Goal: Information Seeking & Learning: Understand process/instructions

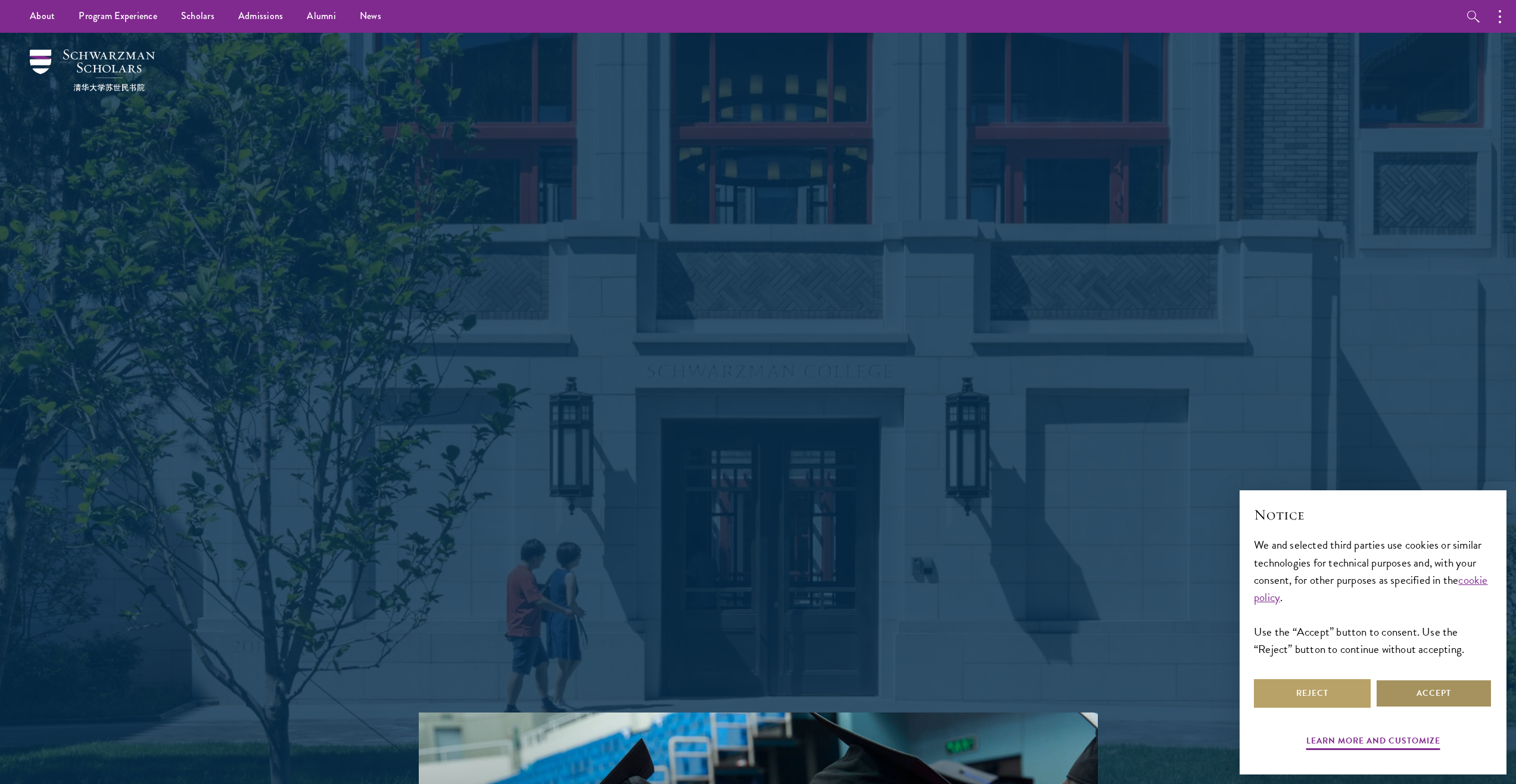
click at [1422, 690] on button "Accept" at bounding box center [1434, 693] width 116 height 29
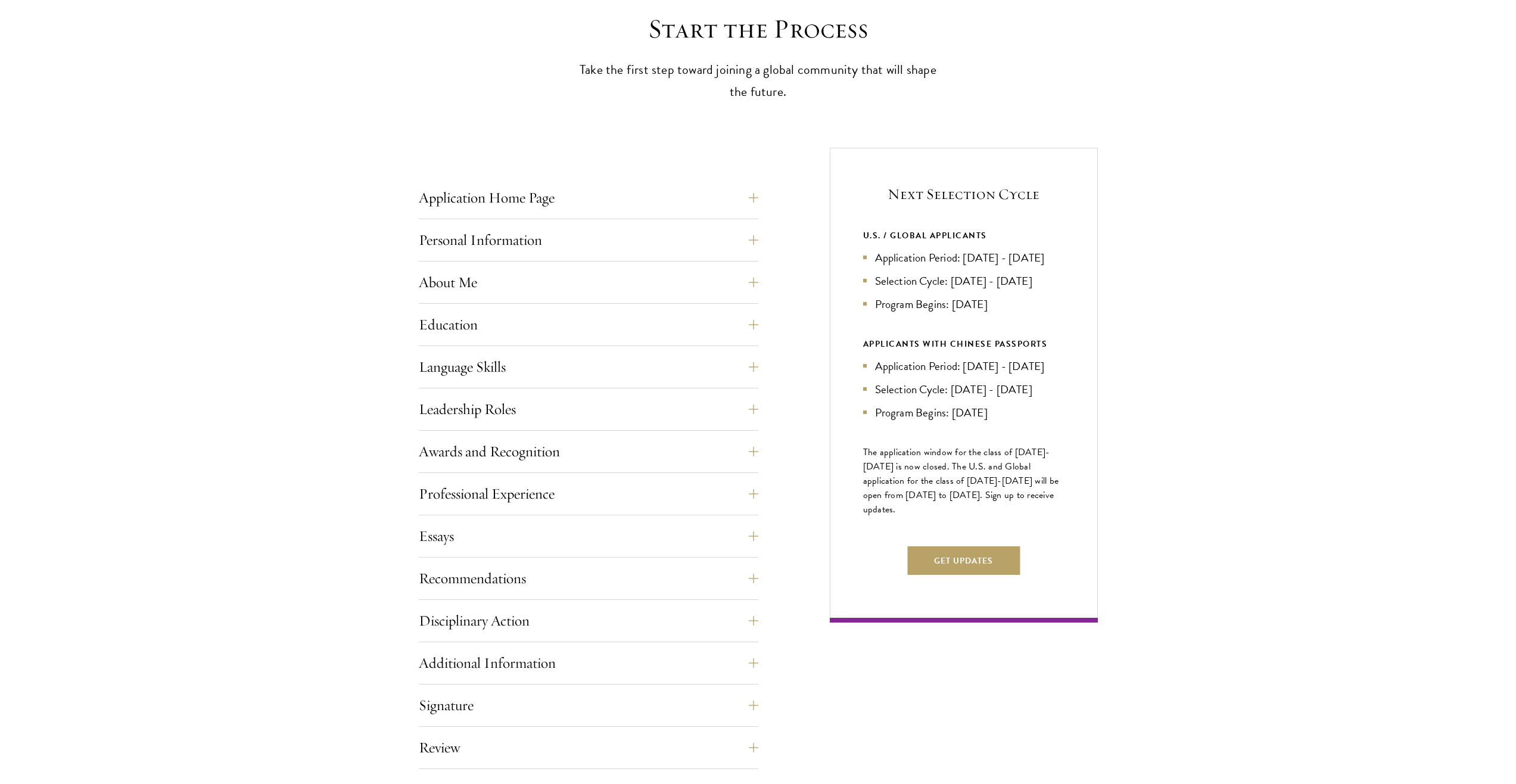
scroll to position [417, 0]
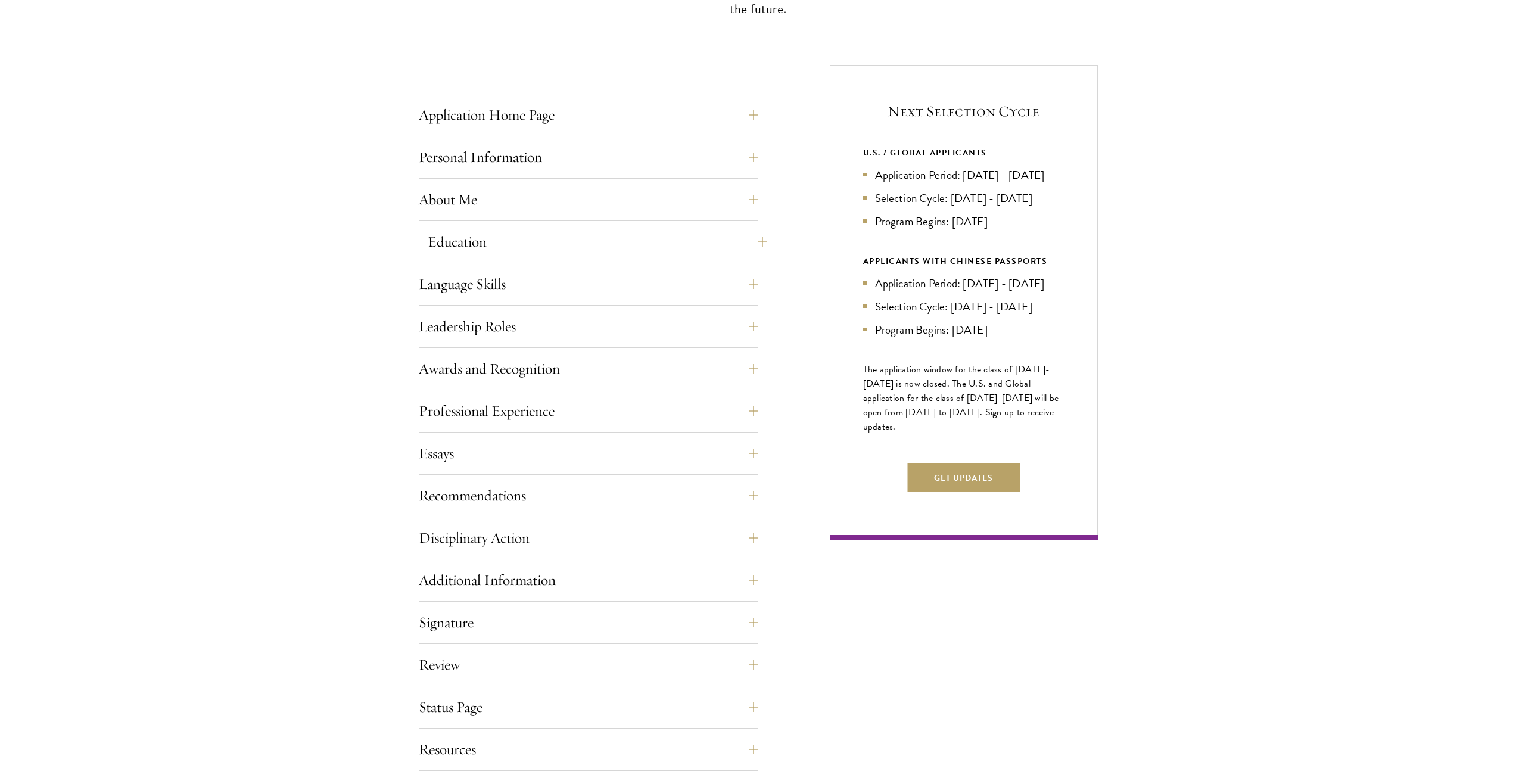
click at [749, 237] on button "Education" at bounding box center [597, 242] width 340 height 29
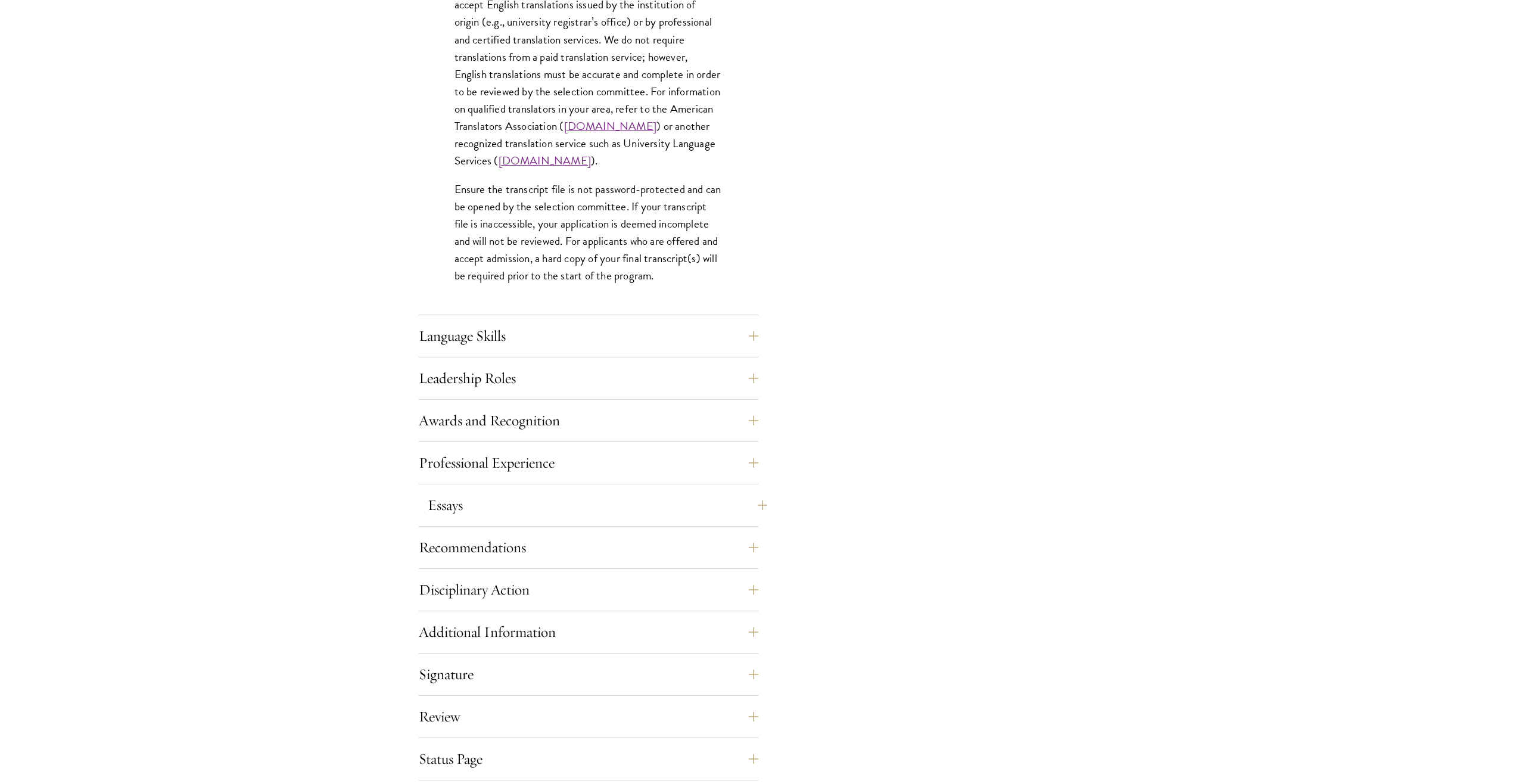
scroll to position [1966, 0]
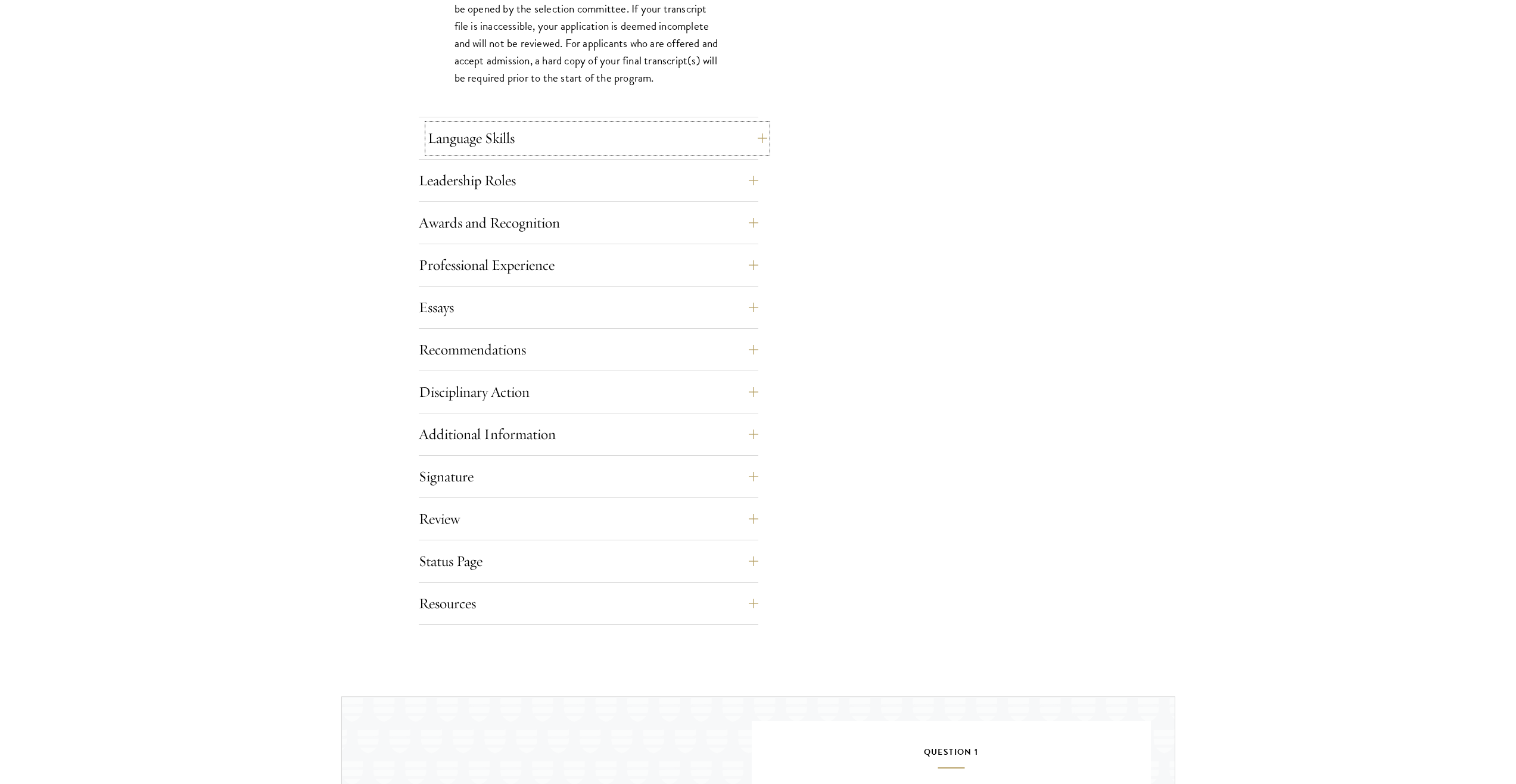
click at [484, 131] on button "Language Skills" at bounding box center [597, 138] width 340 height 29
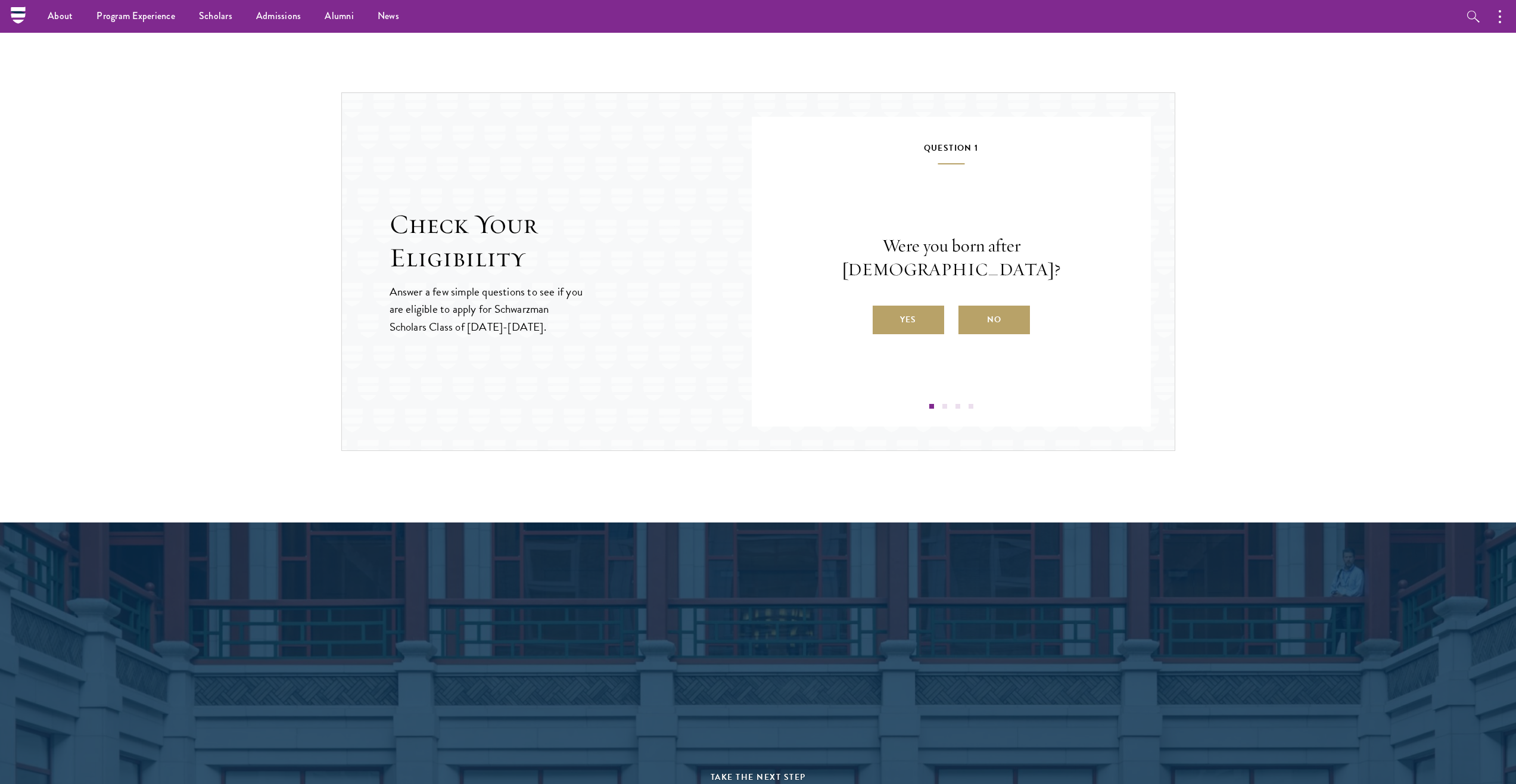
scroll to position [1728, 0]
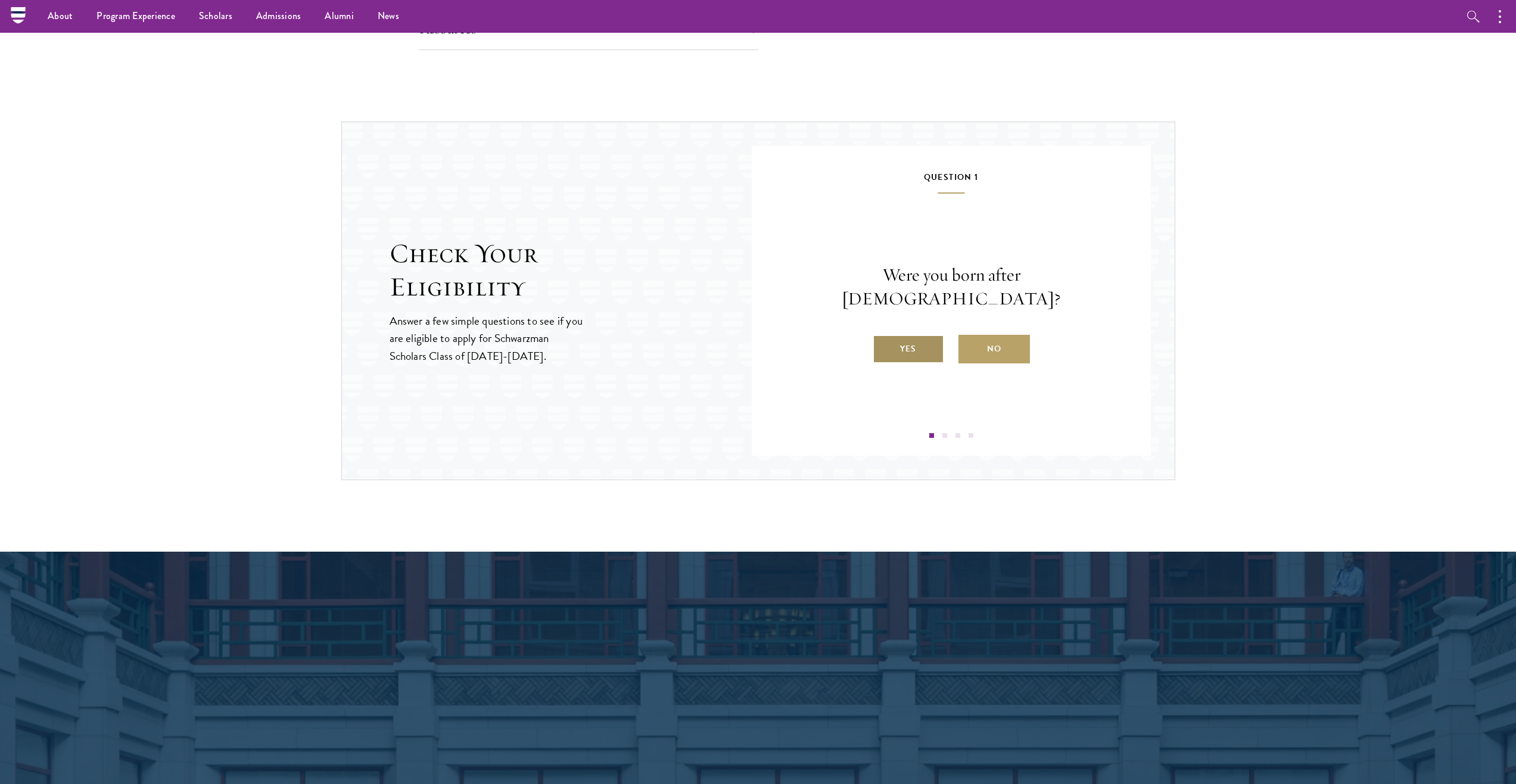
click at [889, 342] on label "Yes" at bounding box center [908, 349] width 71 height 29
click at [884, 342] on input "Yes" at bounding box center [878, 342] width 11 height 11
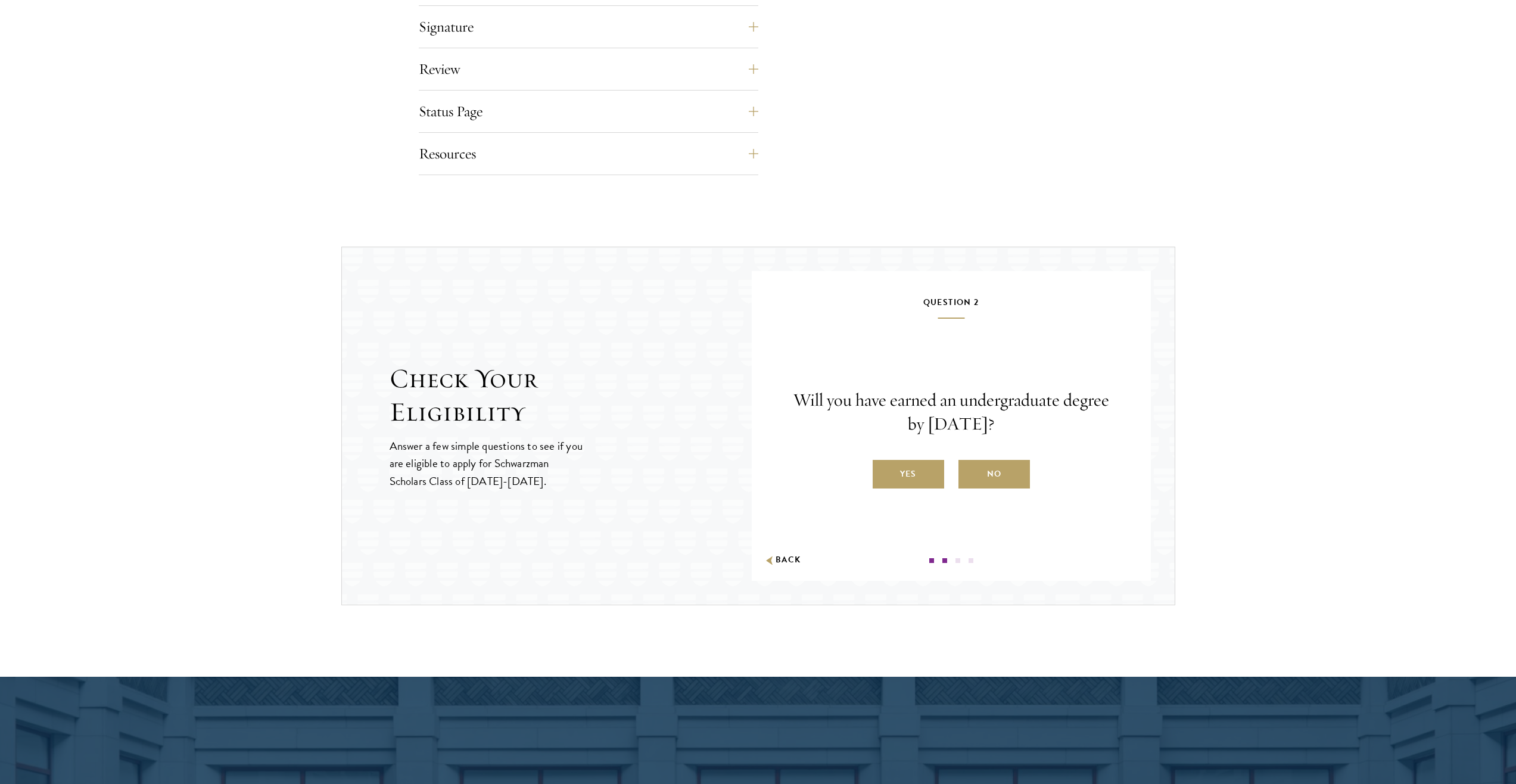
scroll to position [1608, 0]
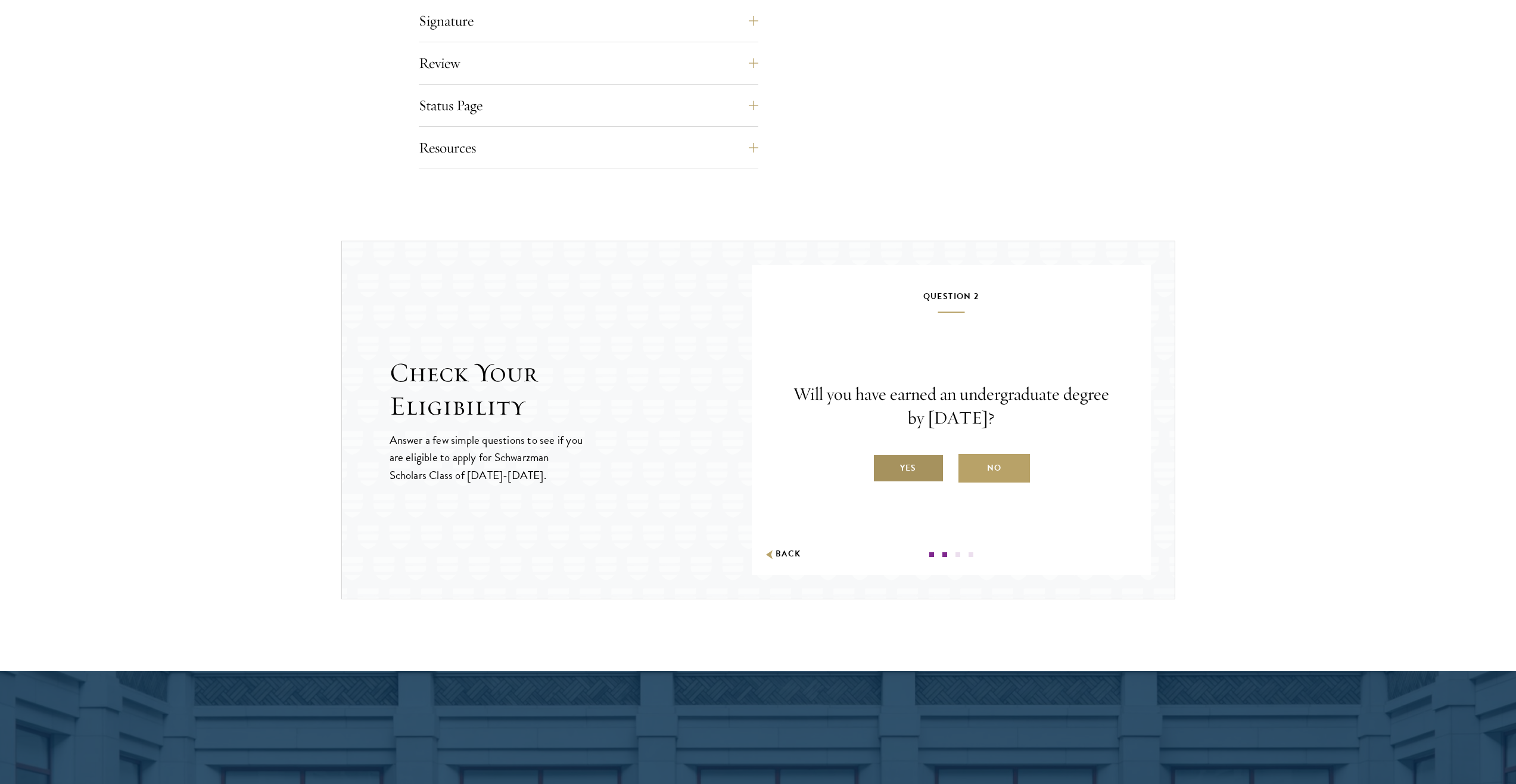
click at [917, 481] on label "Yes" at bounding box center [908, 468] width 71 height 29
click at [916, 470] on label "Yes" at bounding box center [908, 468] width 71 height 29
click at [884, 466] on input "Yes" at bounding box center [878, 460] width 11 height 11
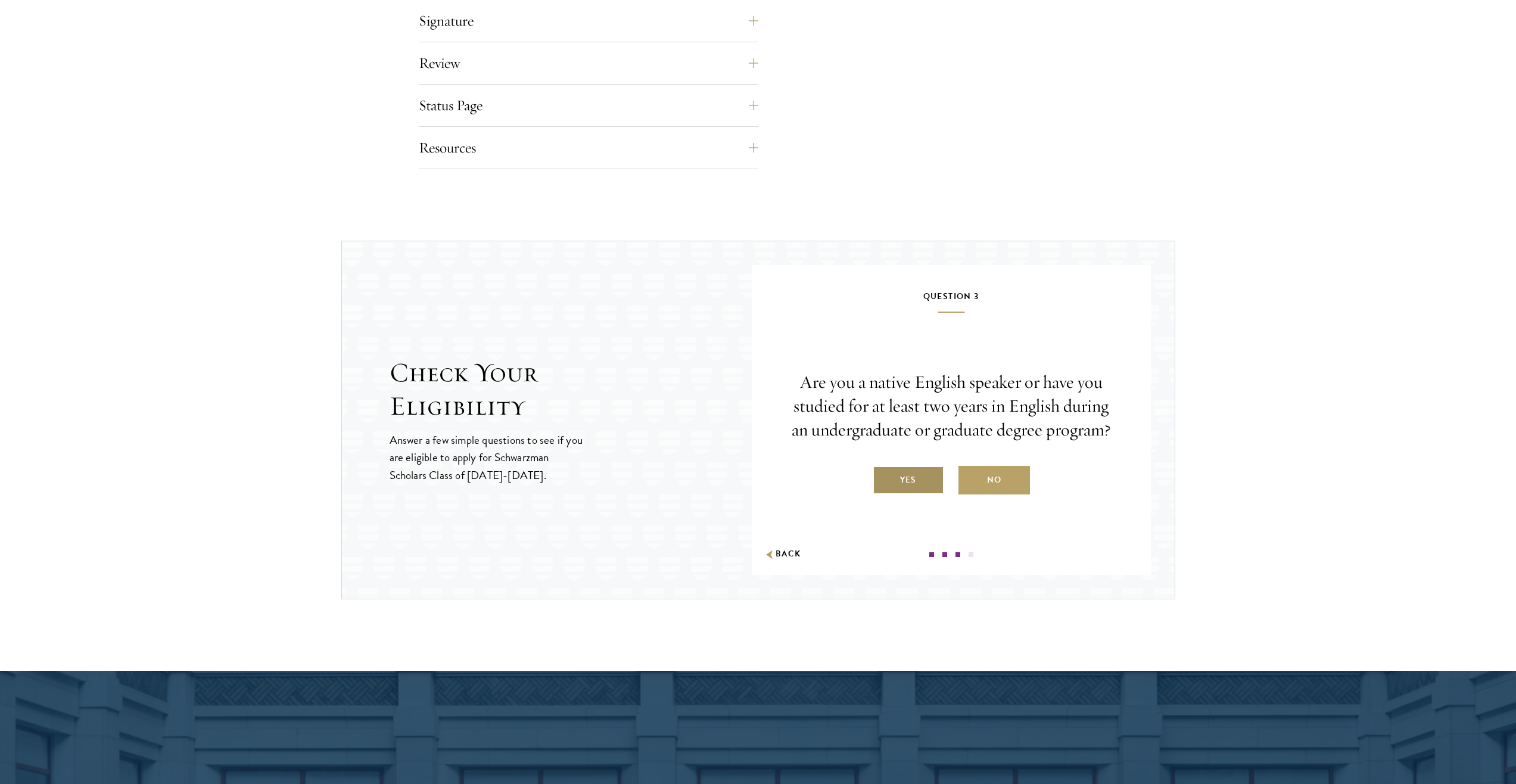
click at [899, 485] on label "Yes" at bounding box center [908, 480] width 71 height 29
click at [884, 478] on input "Yes" at bounding box center [878, 472] width 11 height 11
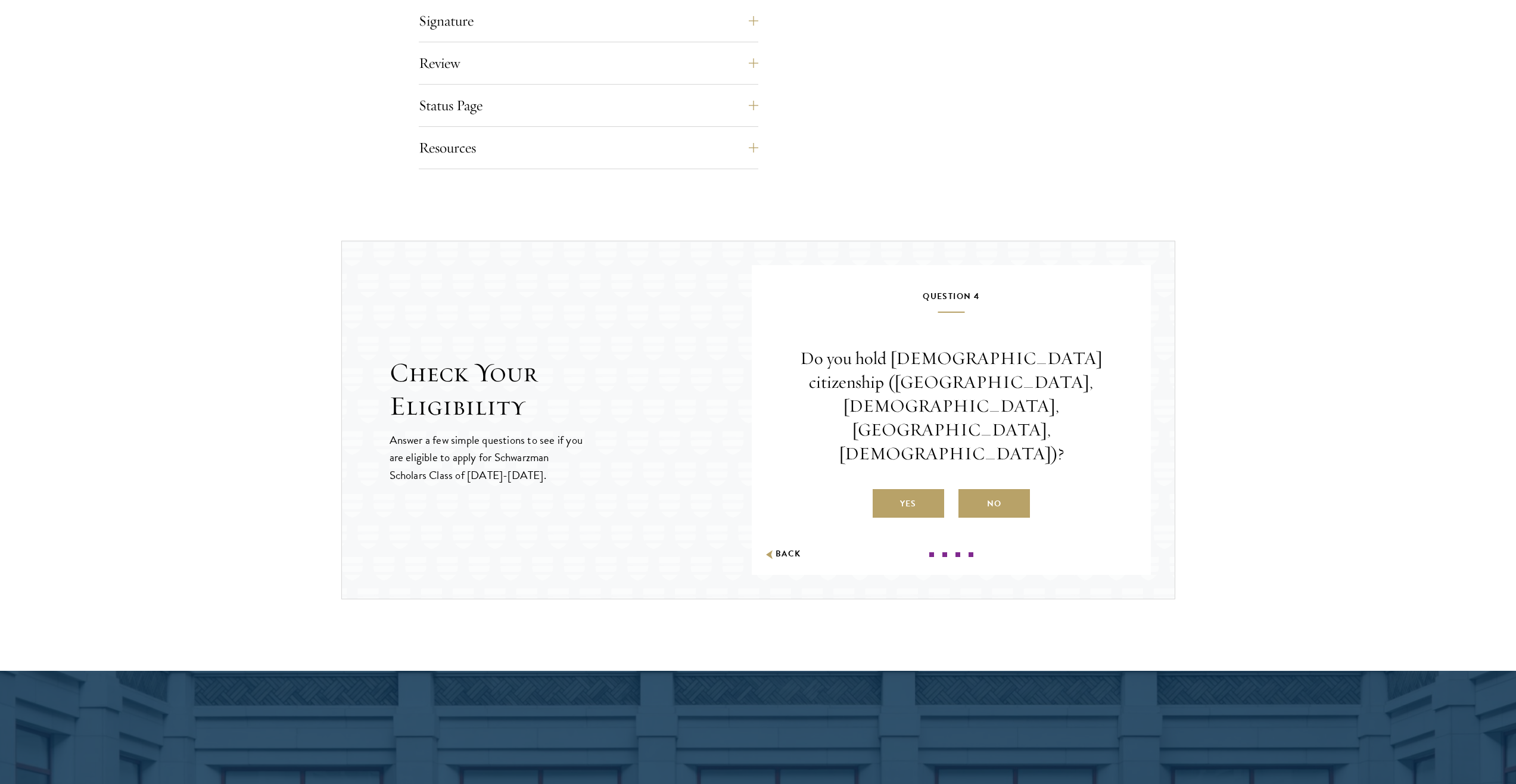
click at [993, 489] on label "No" at bounding box center [994, 504] width 71 height 29
click at [969, 491] on input "No" at bounding box center [964, 496] width 11 height 11
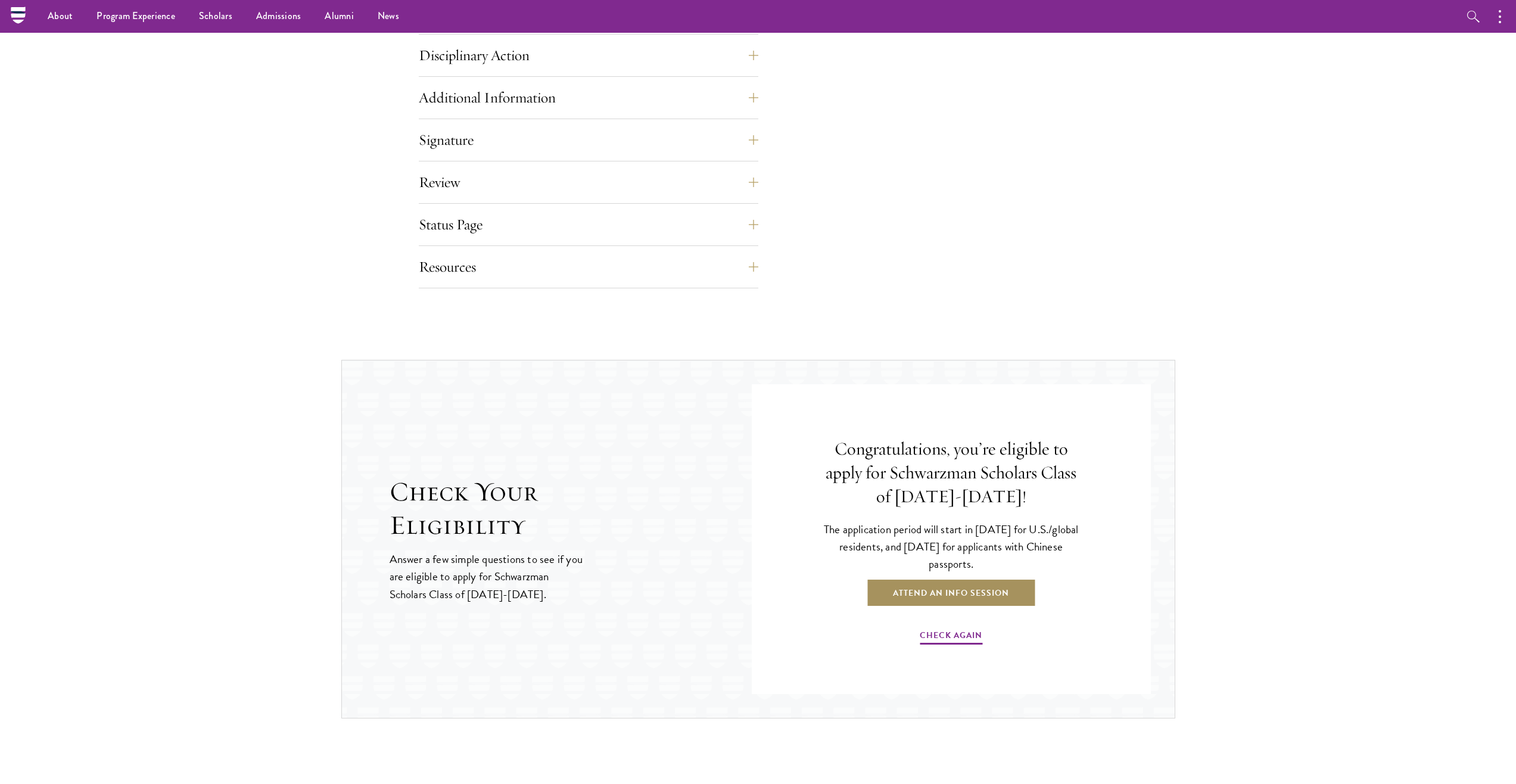
scroll to position [1132, 0]
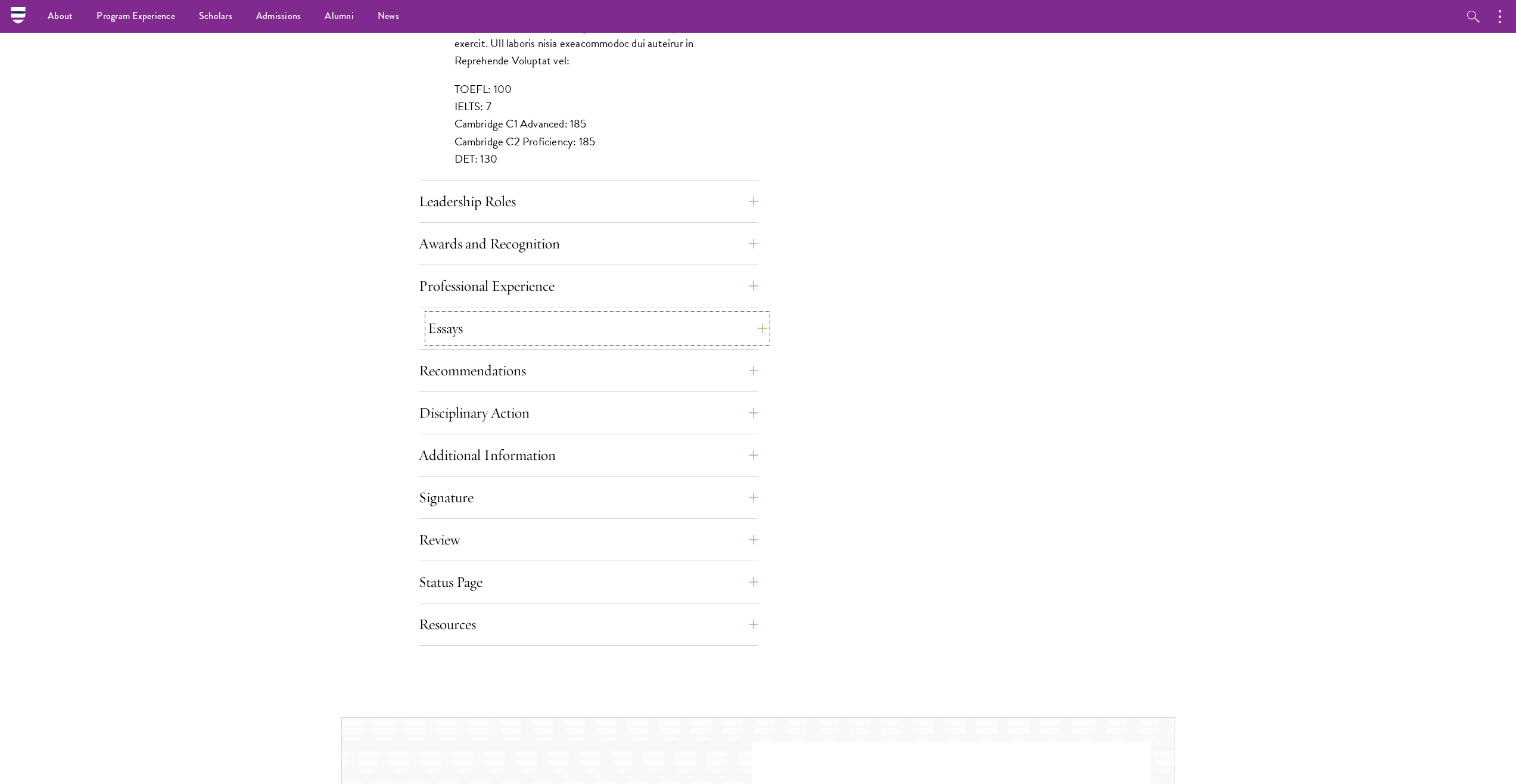
click at [519, 341] on button "Essays" at bounding box center [597, 328] width 340 height 29
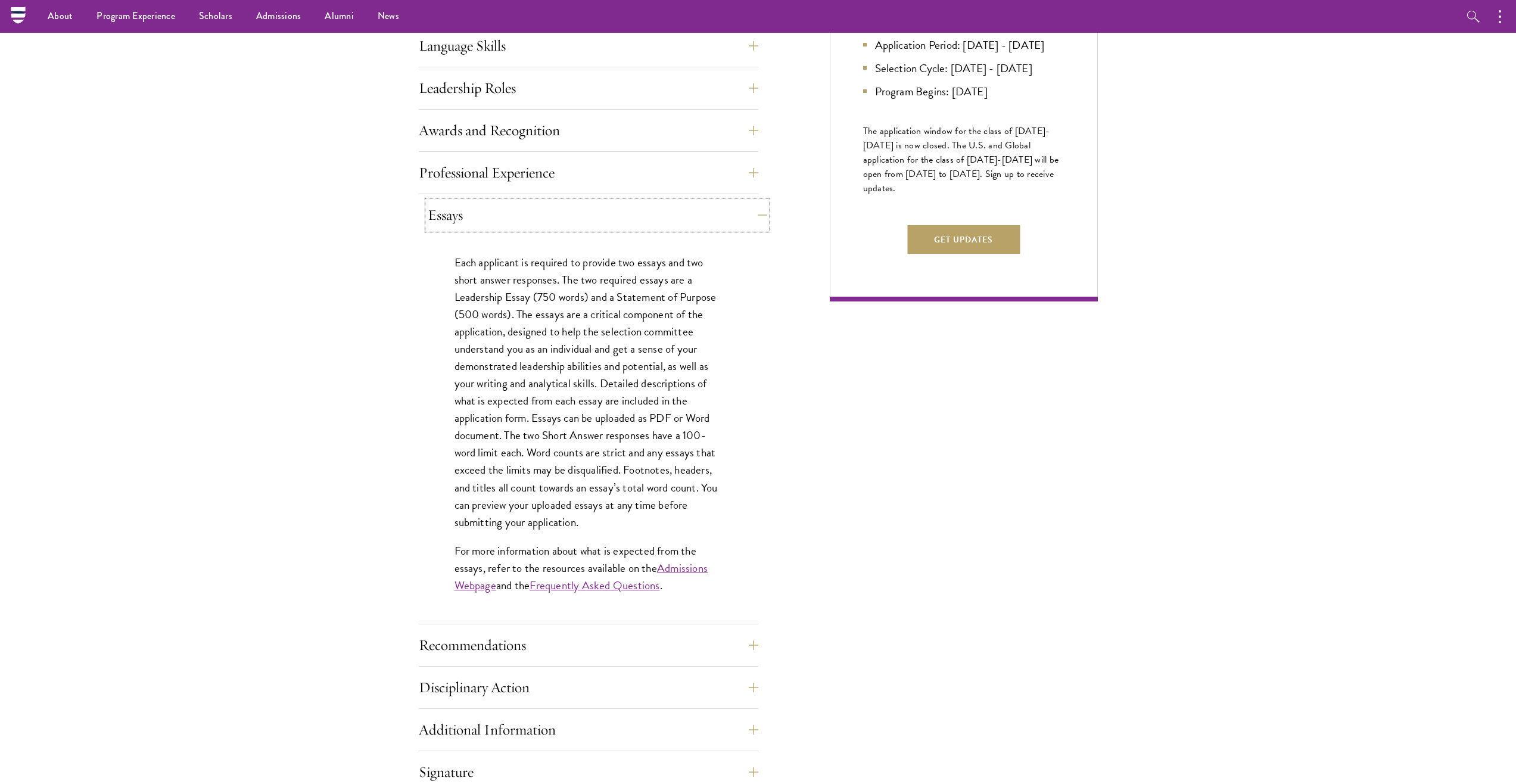
click at [591, 223] on button "Essays" at bounding box center [597, 215] width 340 height 29
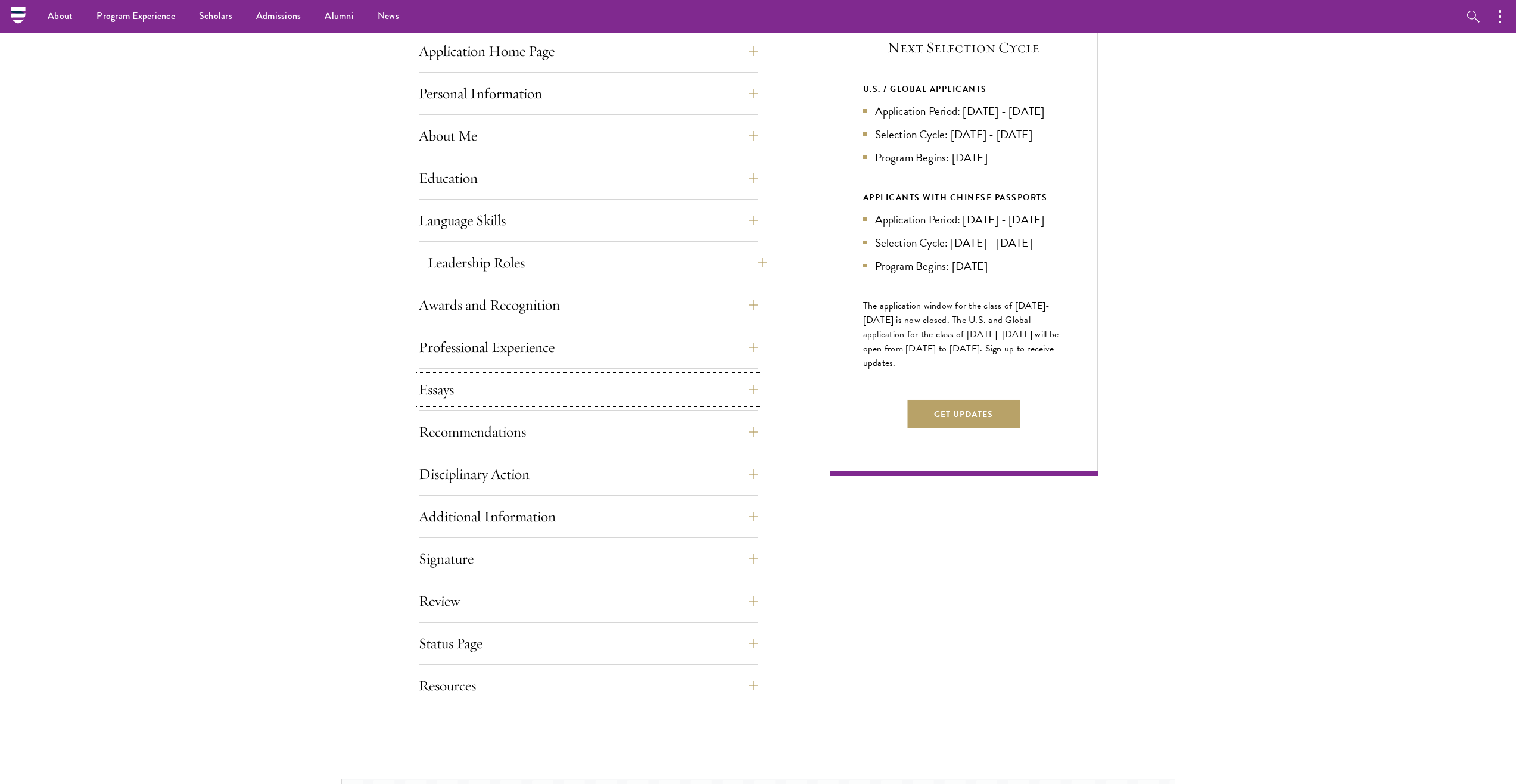
scroll to position [417, 0]
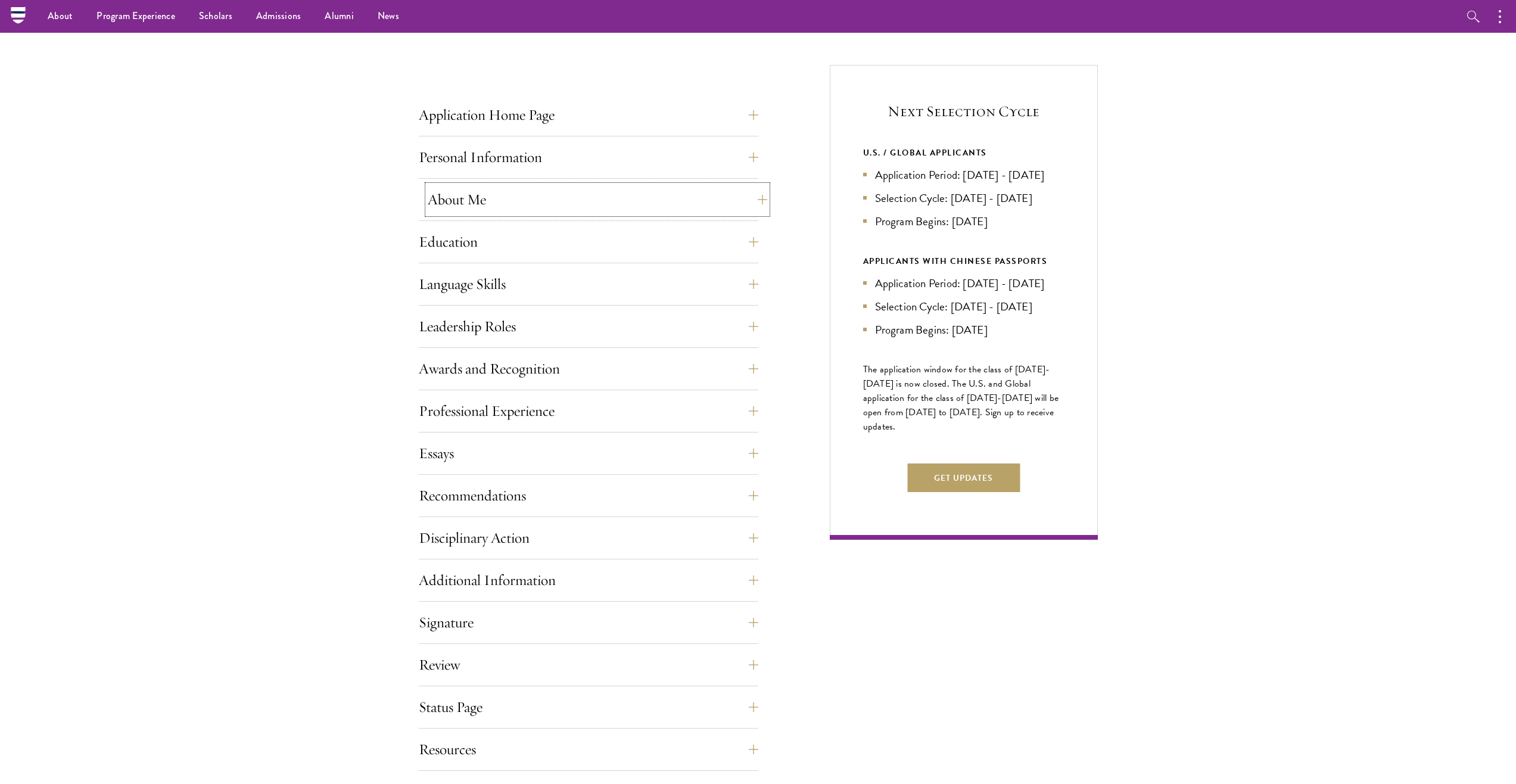
click at [528, 199] on button "About Me" at bounding box center [597, 200] width 340 height 29
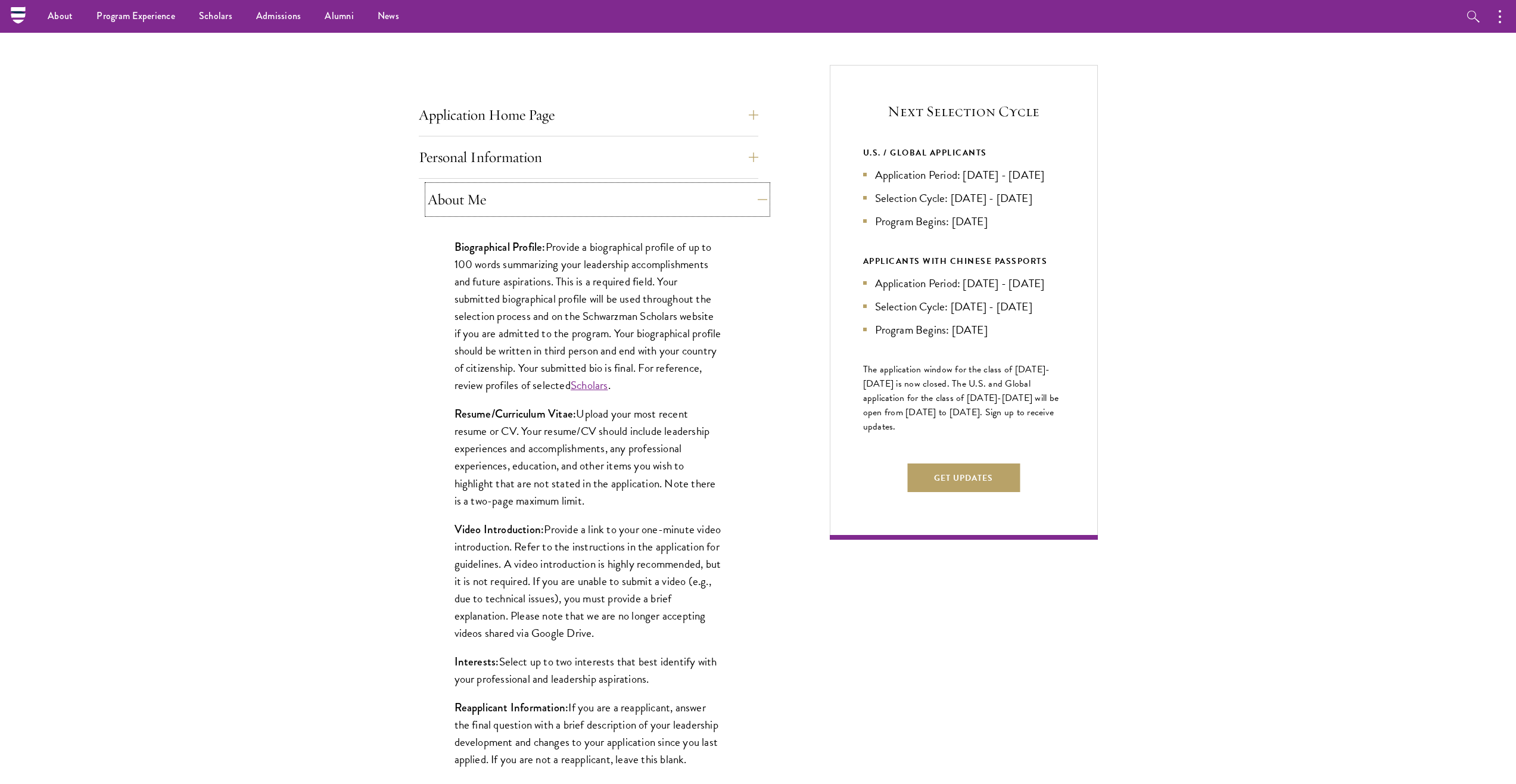
click at [531, 204] on button "About Me" at bounding box center [597, 200] width 340 height 29
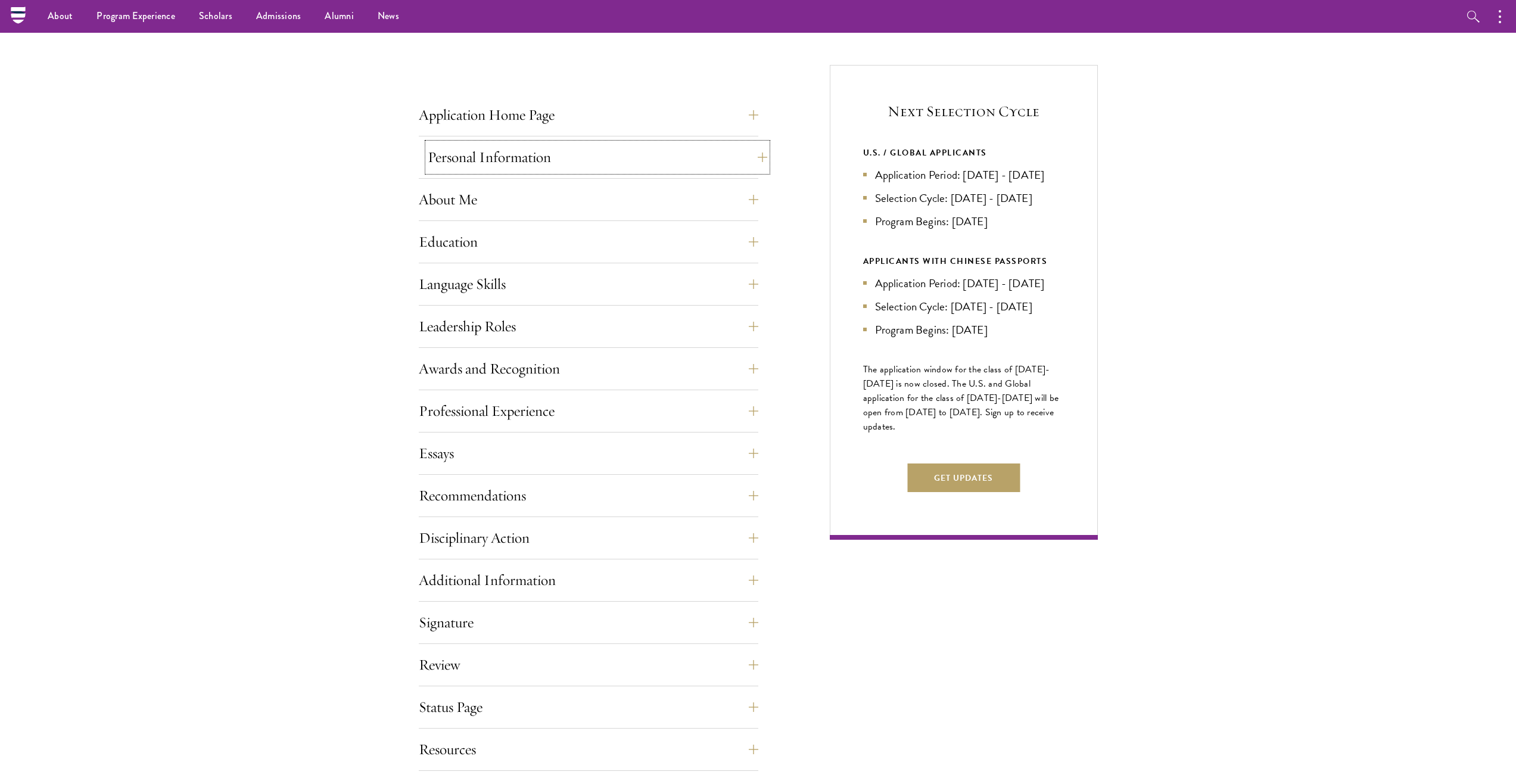
click at [546, 157] on button "Personal Information" at bounding box center [597, 157] width 340 height 29
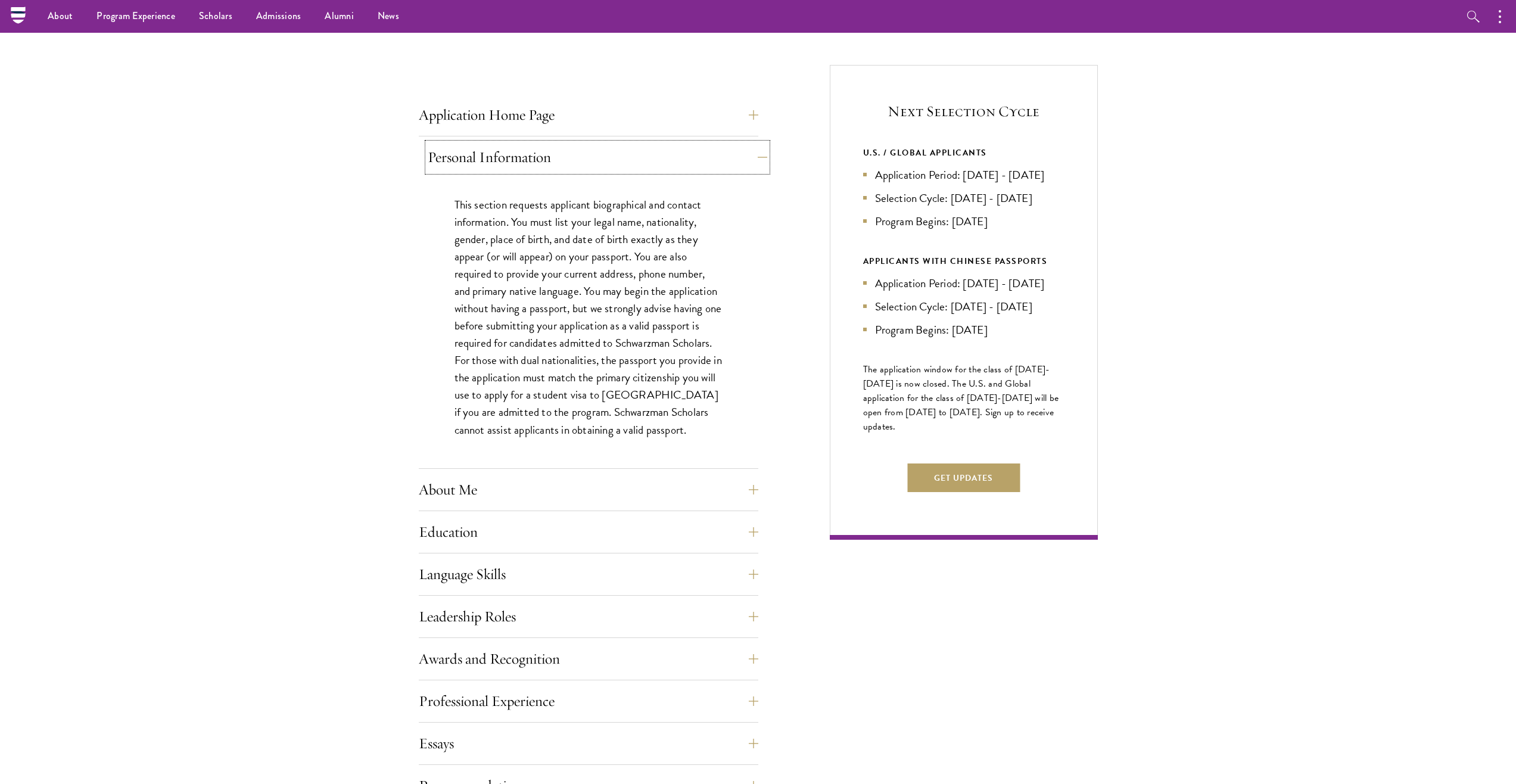
click at [546, 157] on button "Personal Information" at bounding box center [597, 157] width 340 height 29
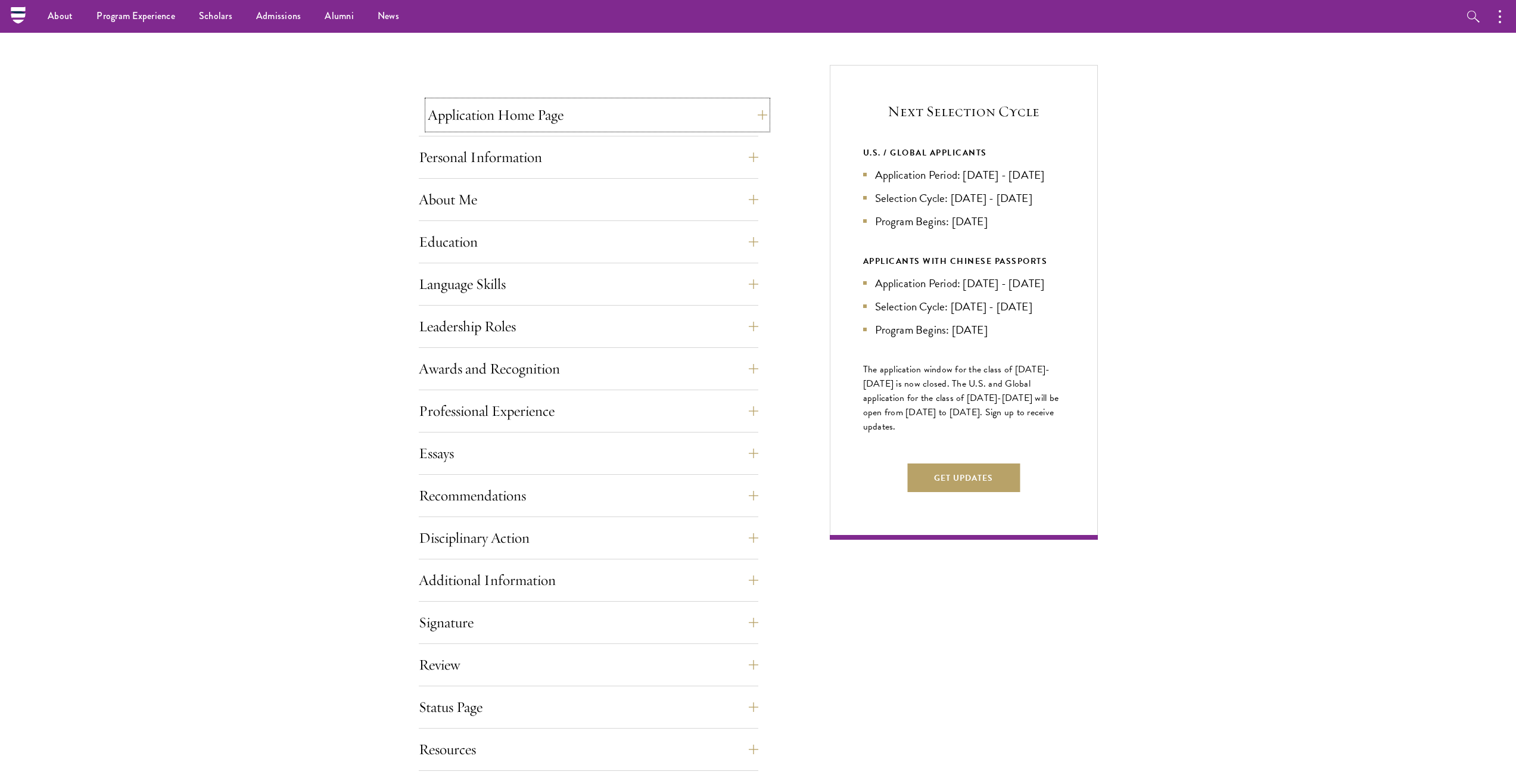
click at [550, 125] on button "Application Home Page" at bounding box center [597, 115] width 340 height 29
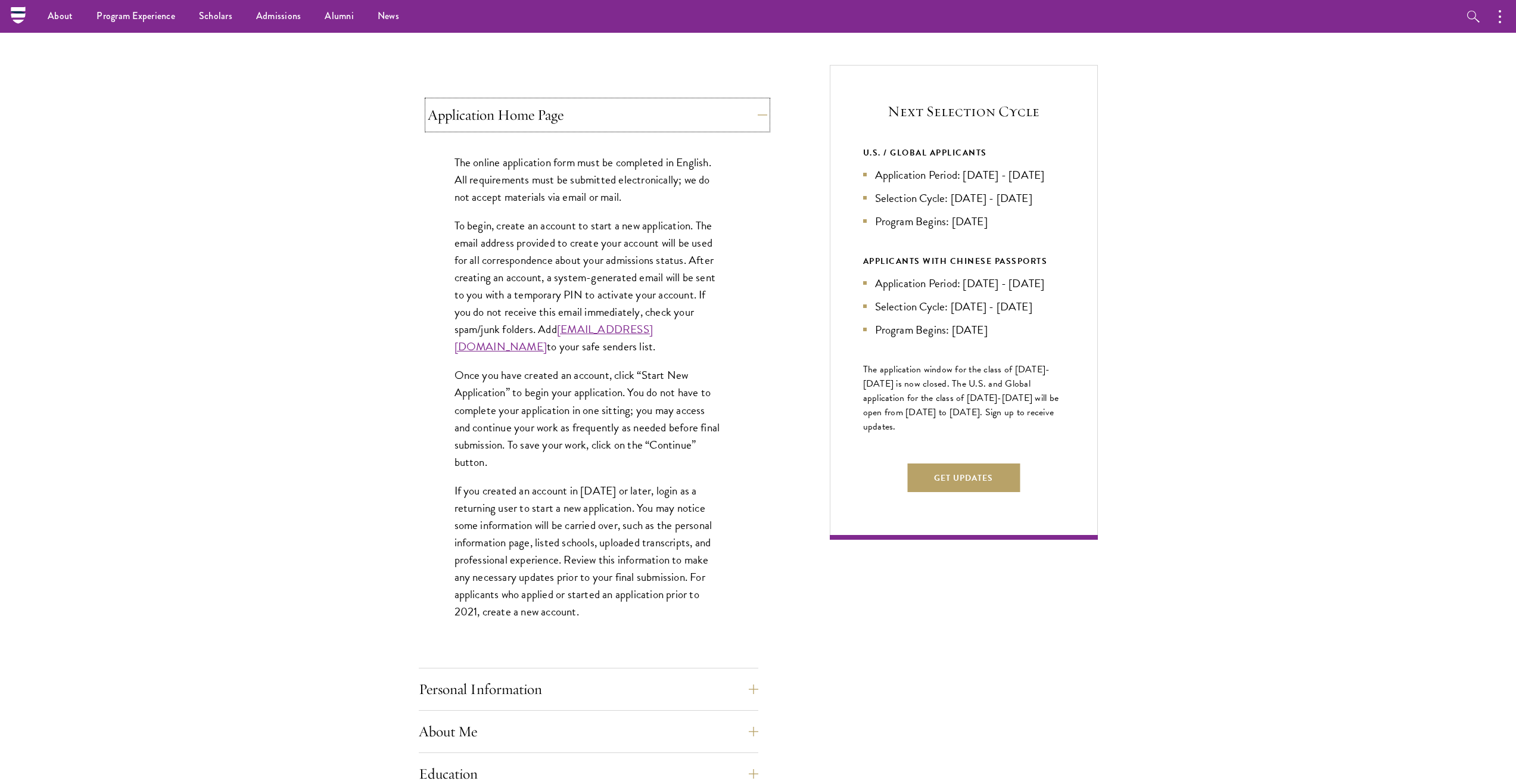
click at [550, 124] on button "Application Home Page" at bounding box center [597, 115] width 340 height 29
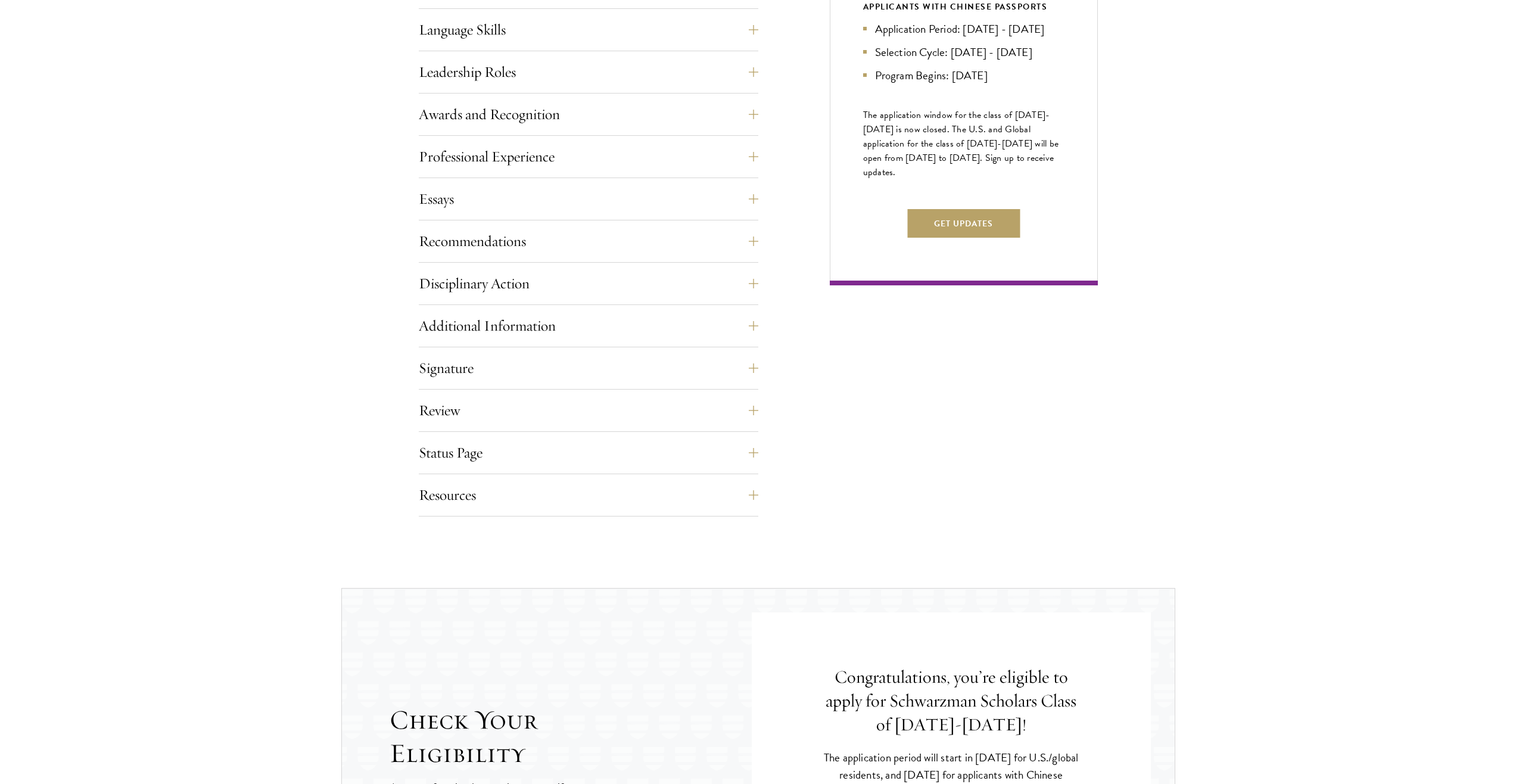
scroll to position [715, 0]
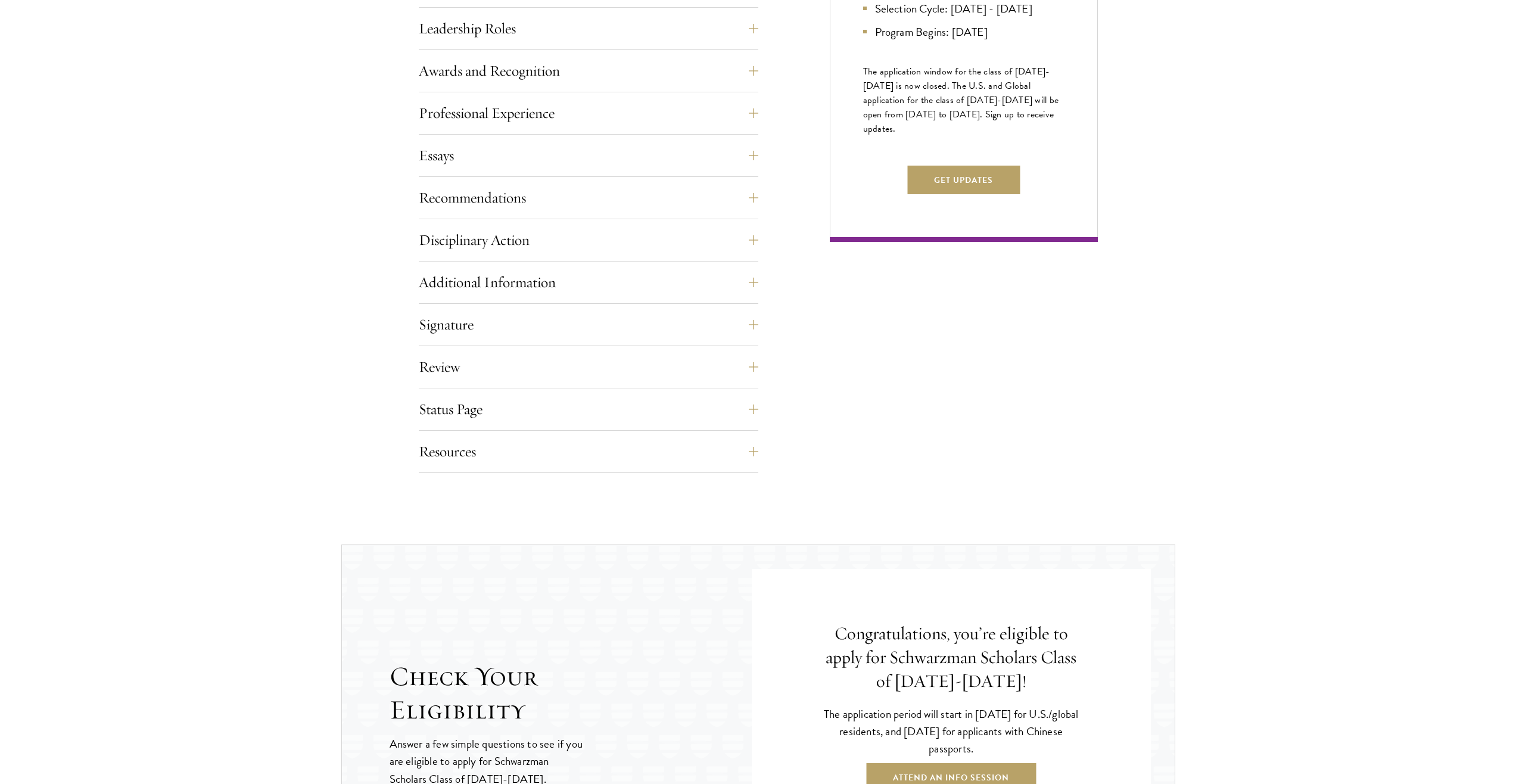
click at [524, 261] on div "Disciplinary Action Answer all four questions. Indicate any academic or crimina…" at bounding box center [589, 244] width 340 height 36
click at [525, 253] on button "Disciplinary Action" at bounding box center [597, 240] width 340 height 29
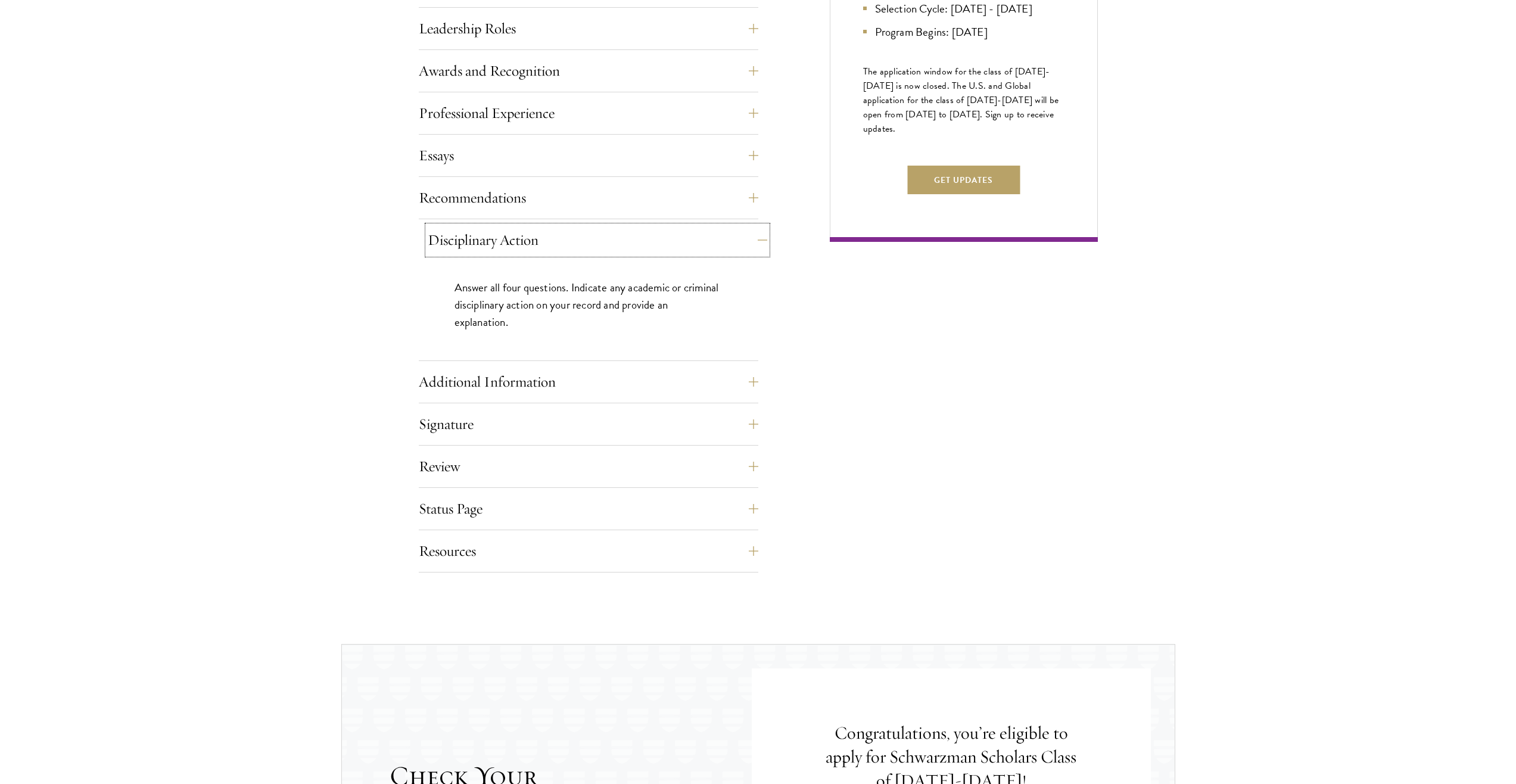
click at [523, 249] on button "Disciplinary Action" at bounding box center [597, 240] width 340 height 29
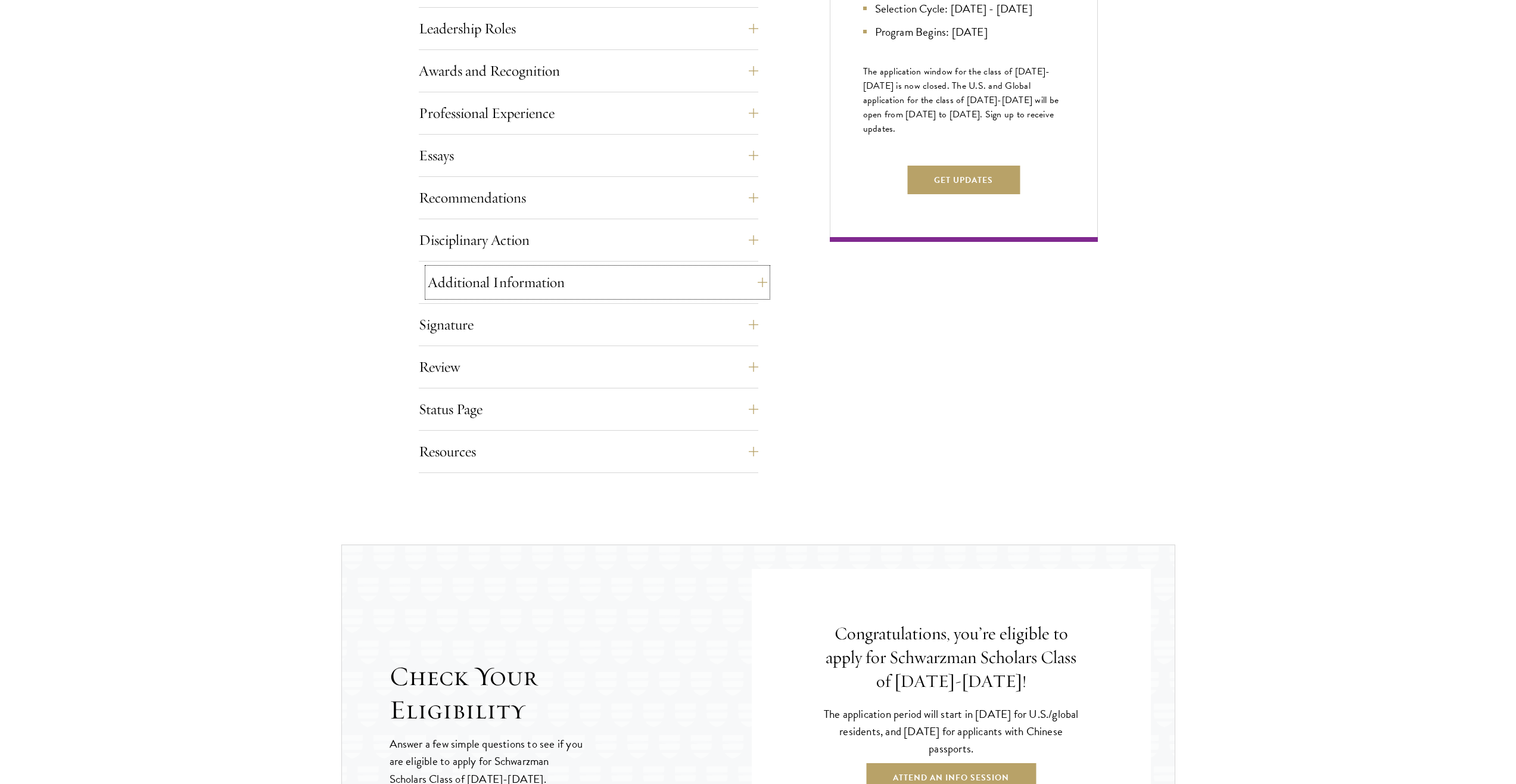
click at [510, 285] on button "Additional Information" at bounding box center [597, 283] width 340 height 29
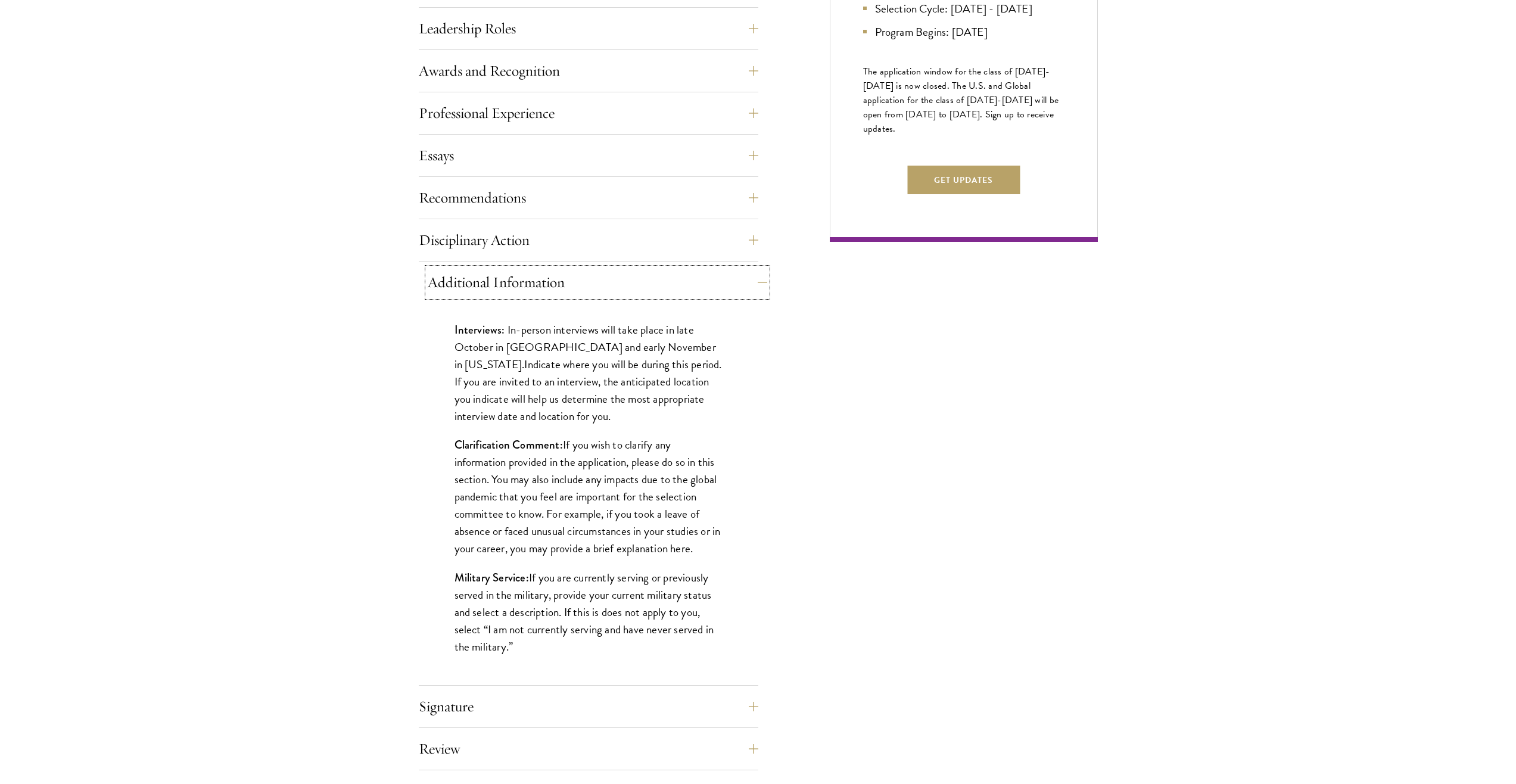
click at [505, 291] on button "Additional Information" at bounding box center [597, 283] width 340 height 29
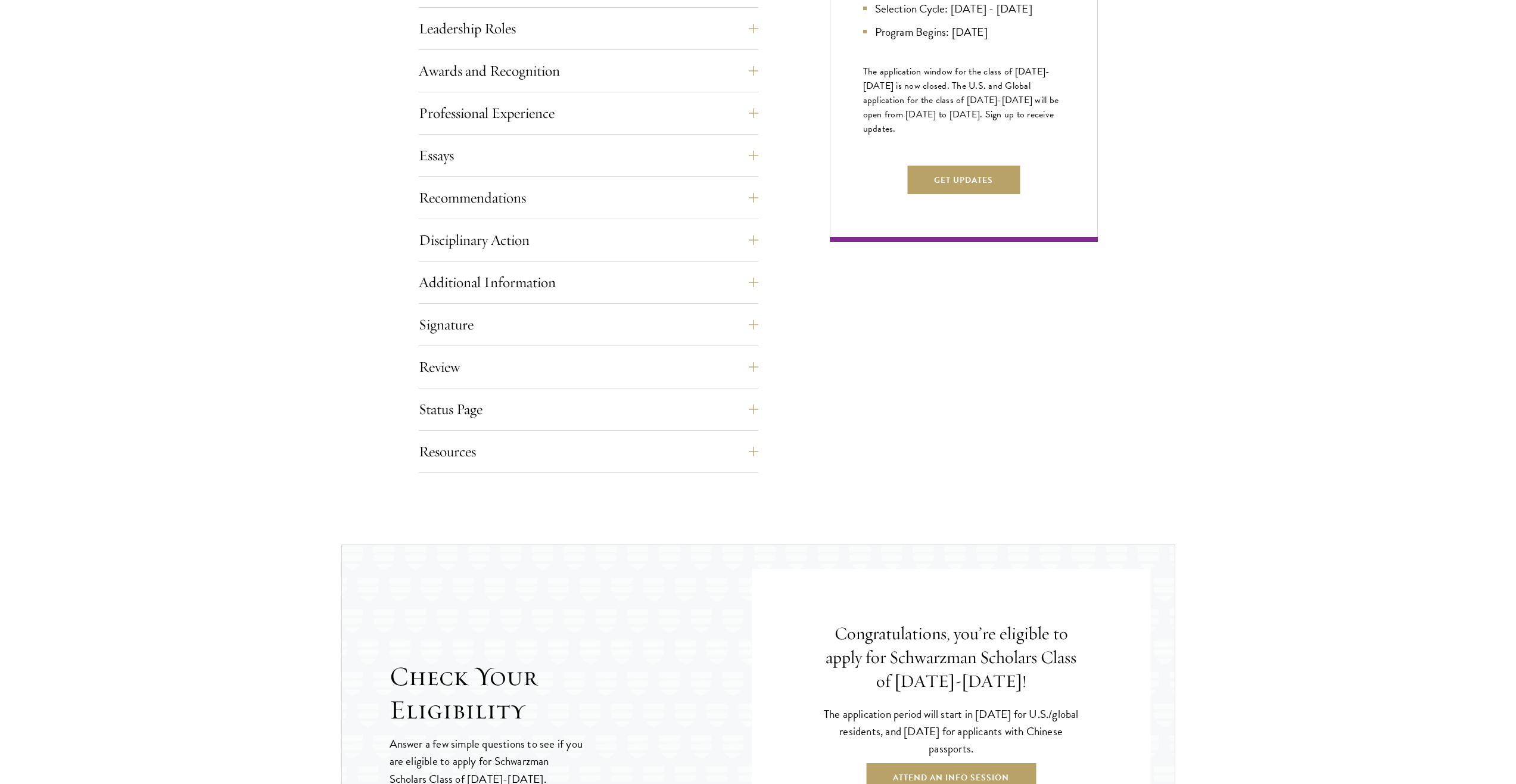
click at [507, 257] on div "Disciplinary Action Answer all four questions. Indicate any academic or crimina…" at bounding box center [589, 244] width 340 height 36
click at [511, 247] on button "Disciplinary Action" at bounding box center [597, 240] width 340 height 29
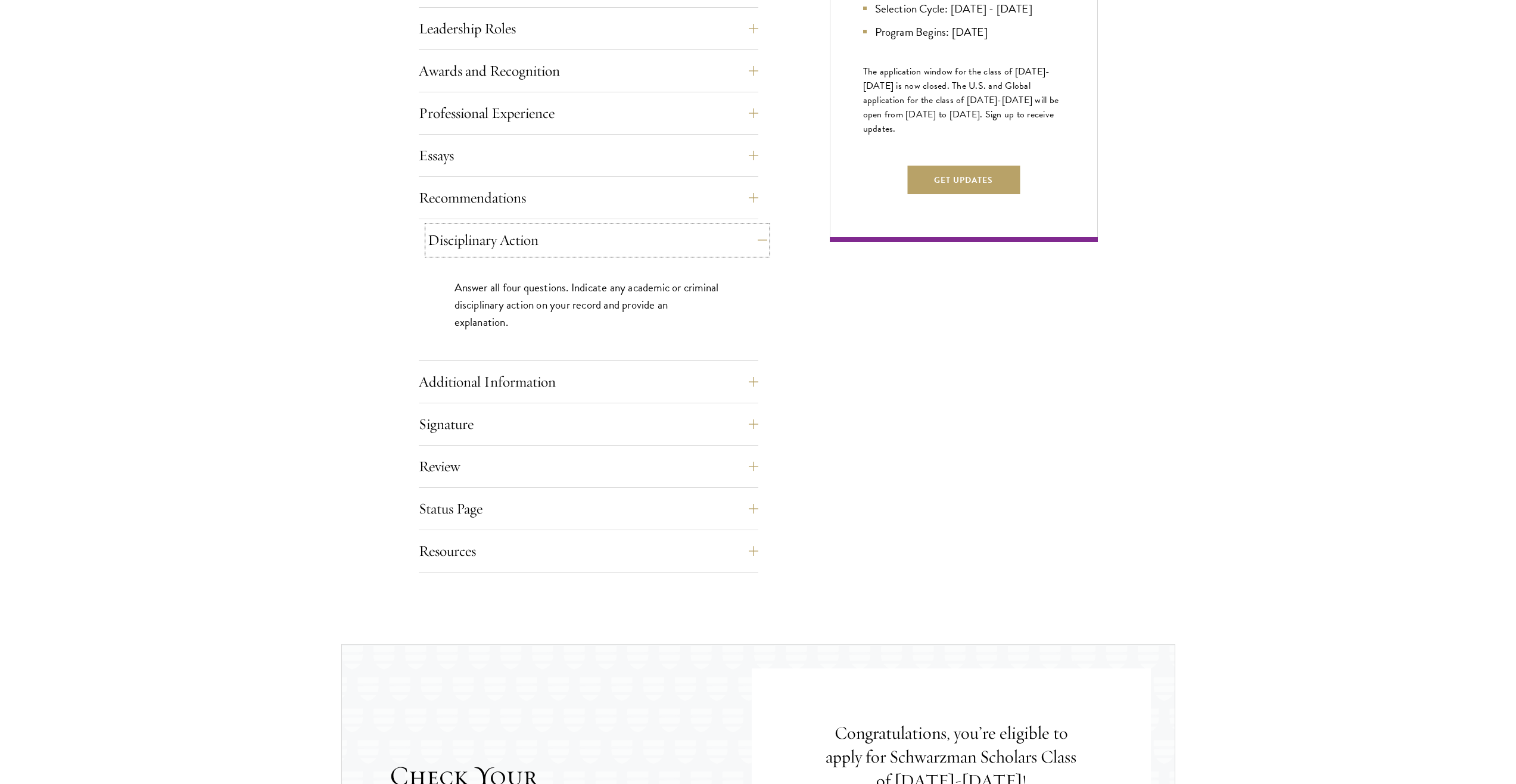
click at [527, 250] on button "Disciplinary Action" at bounding box center [597, 240] width 340 height 29
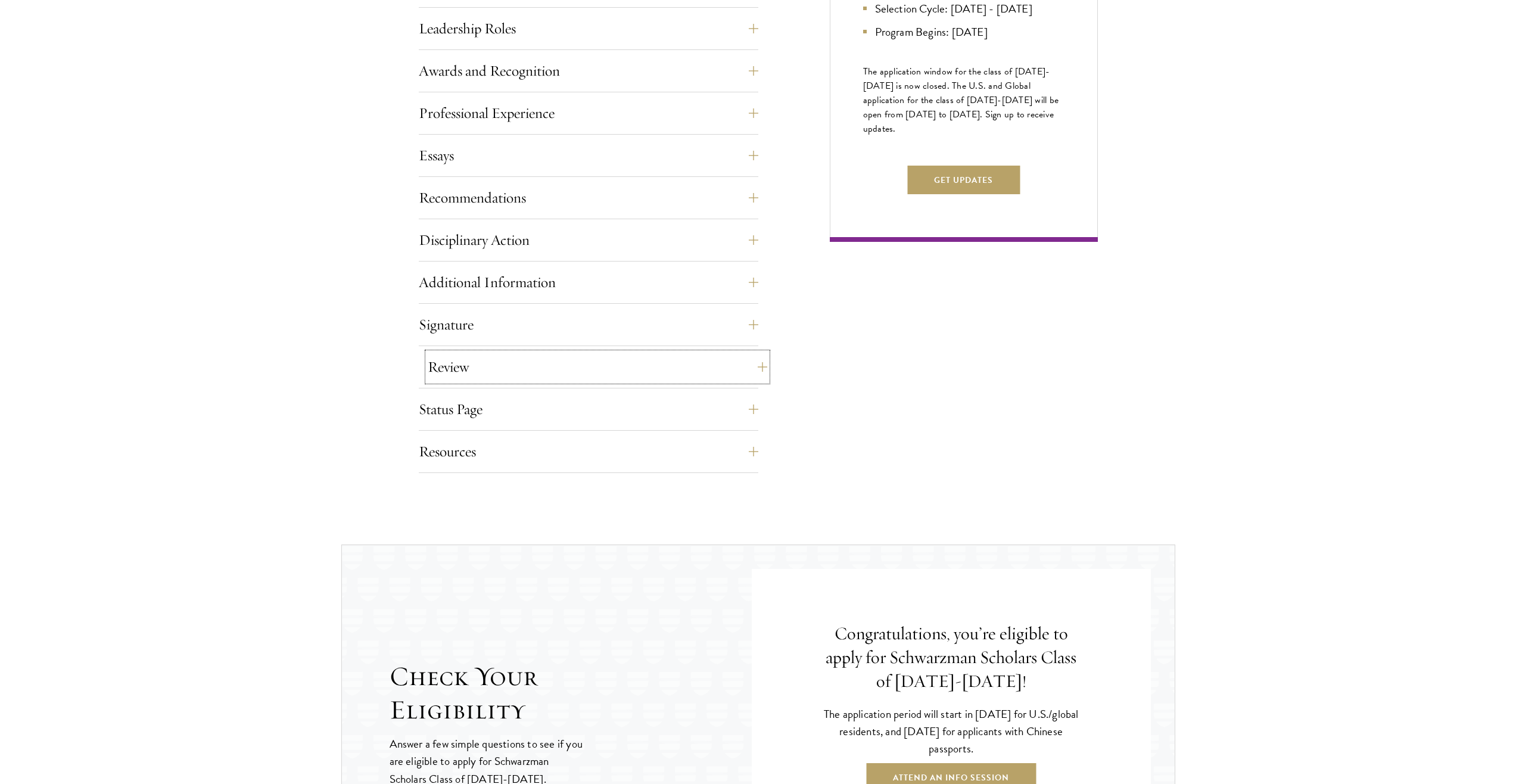
click at [526, 367] on button "Review" at bounding box center [597, 367] width 340 height 29
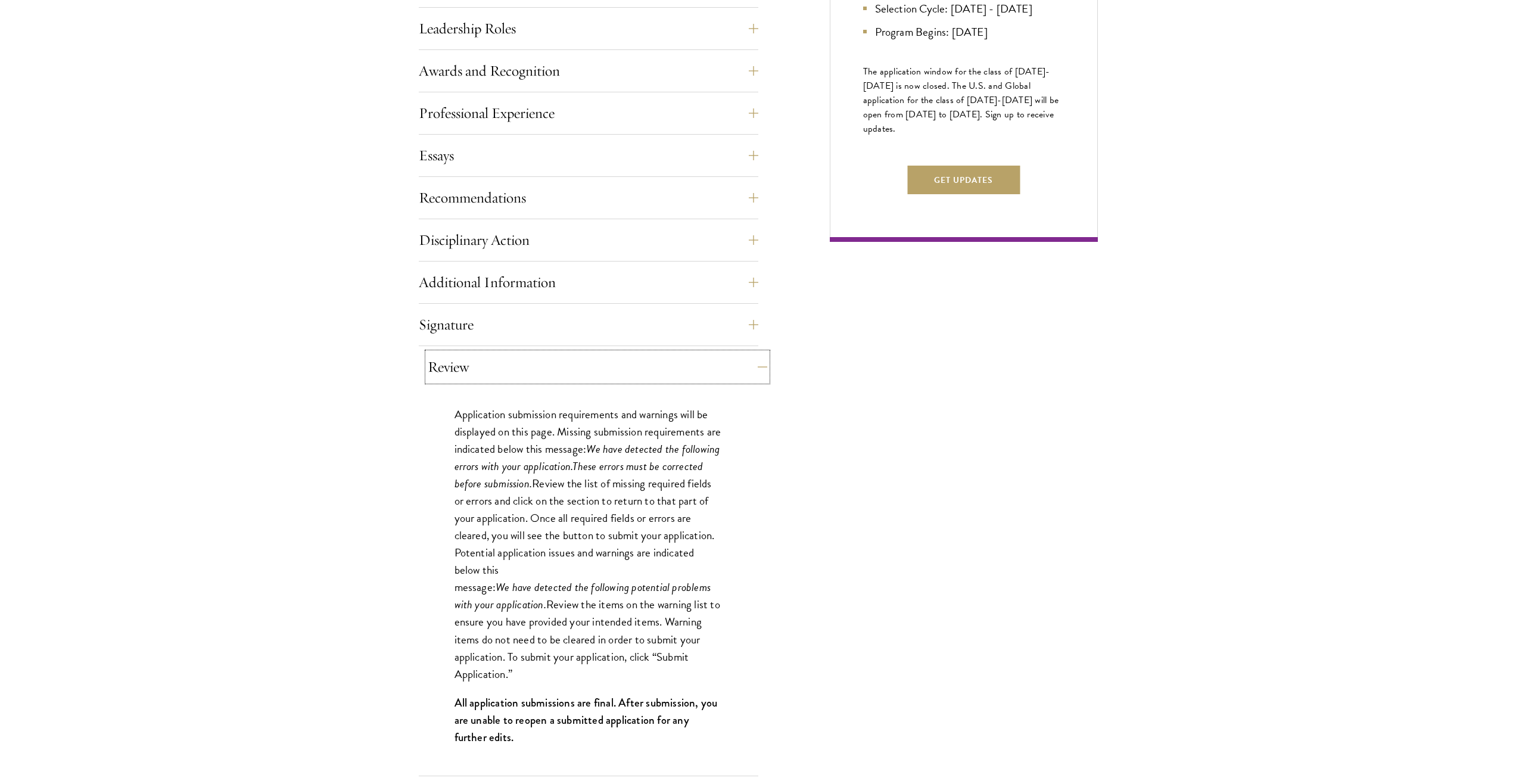
click at [525, 369] on button "Review" at bounding box center [597, 367] width 340 height 29
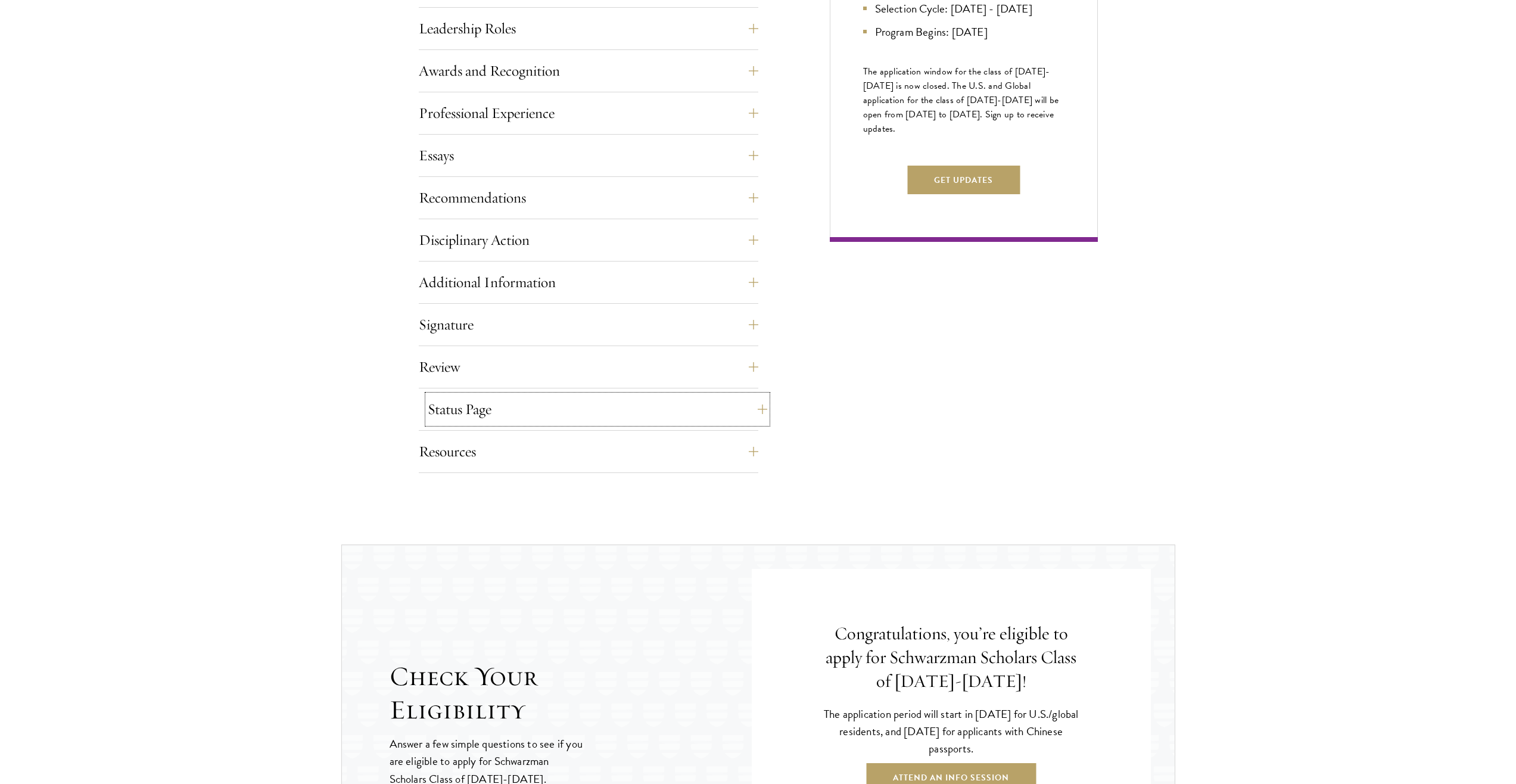
click at [513, 414] on button "Status Page" at bounding box center [597, 409] width 340 height 29
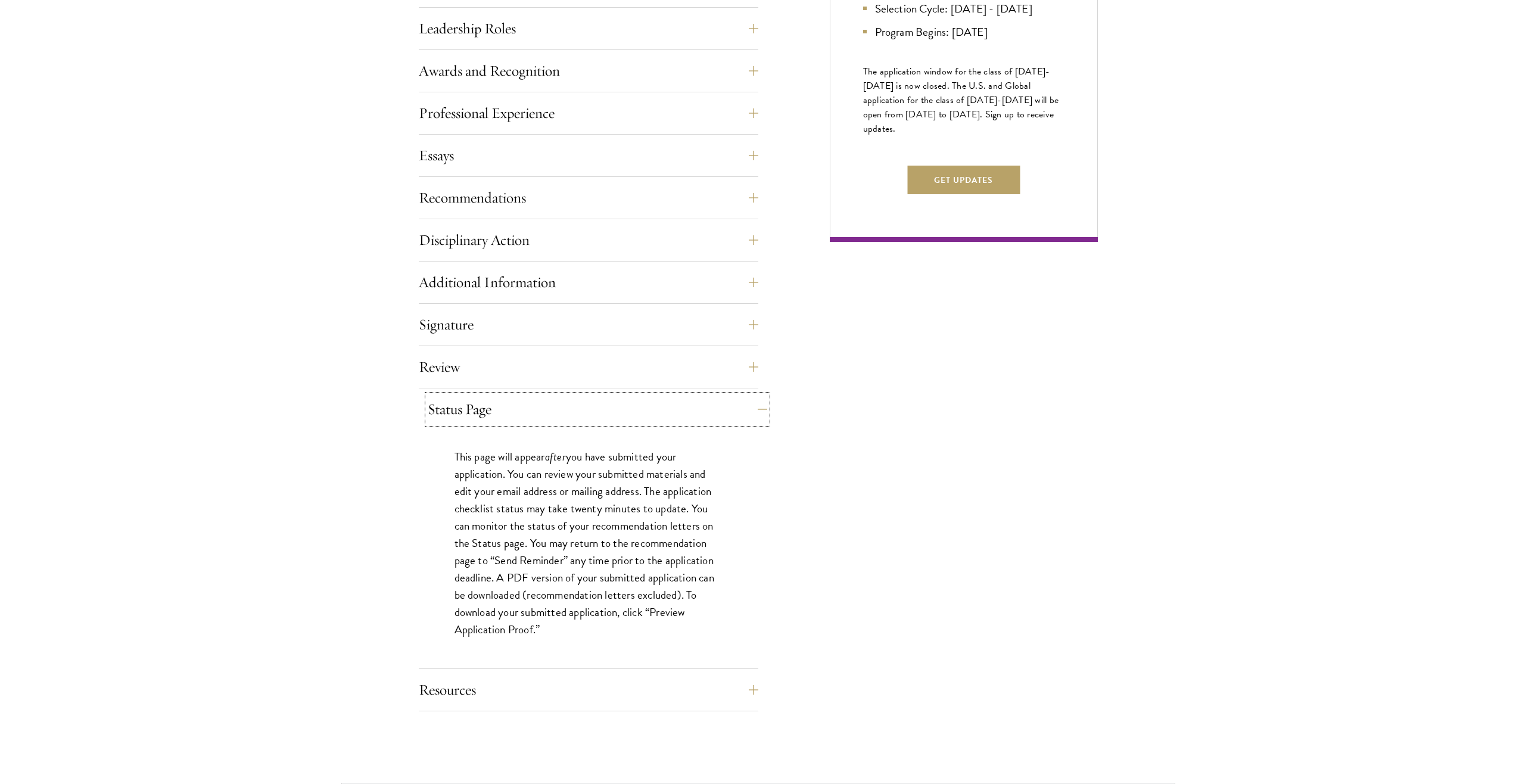
click at [513, 414] on button "Status Page" at bounding box center [597, 409] width 340 height 29
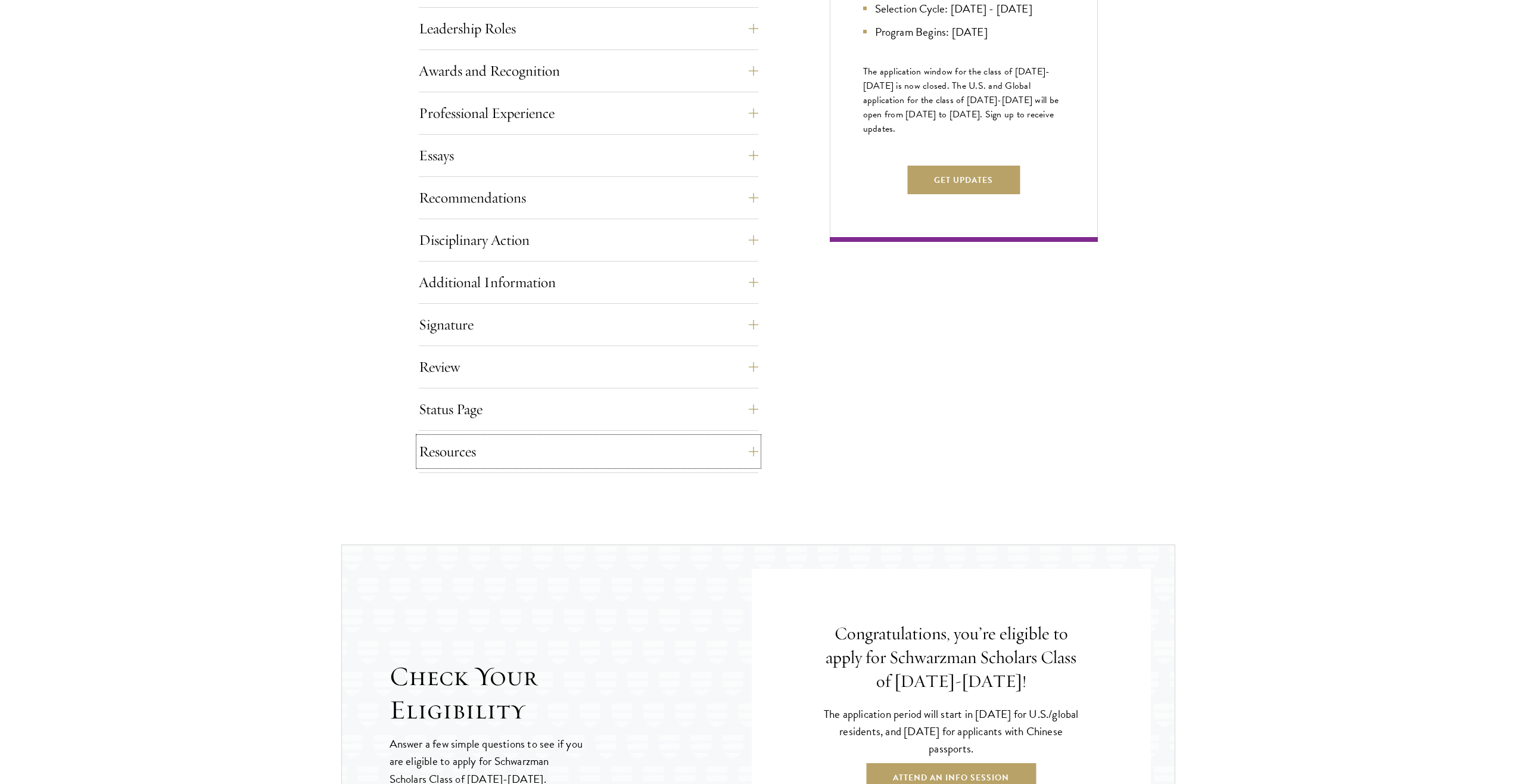
click at [499, 440] on button "Resources" at bounding box center [589, 451] width 340 height 29
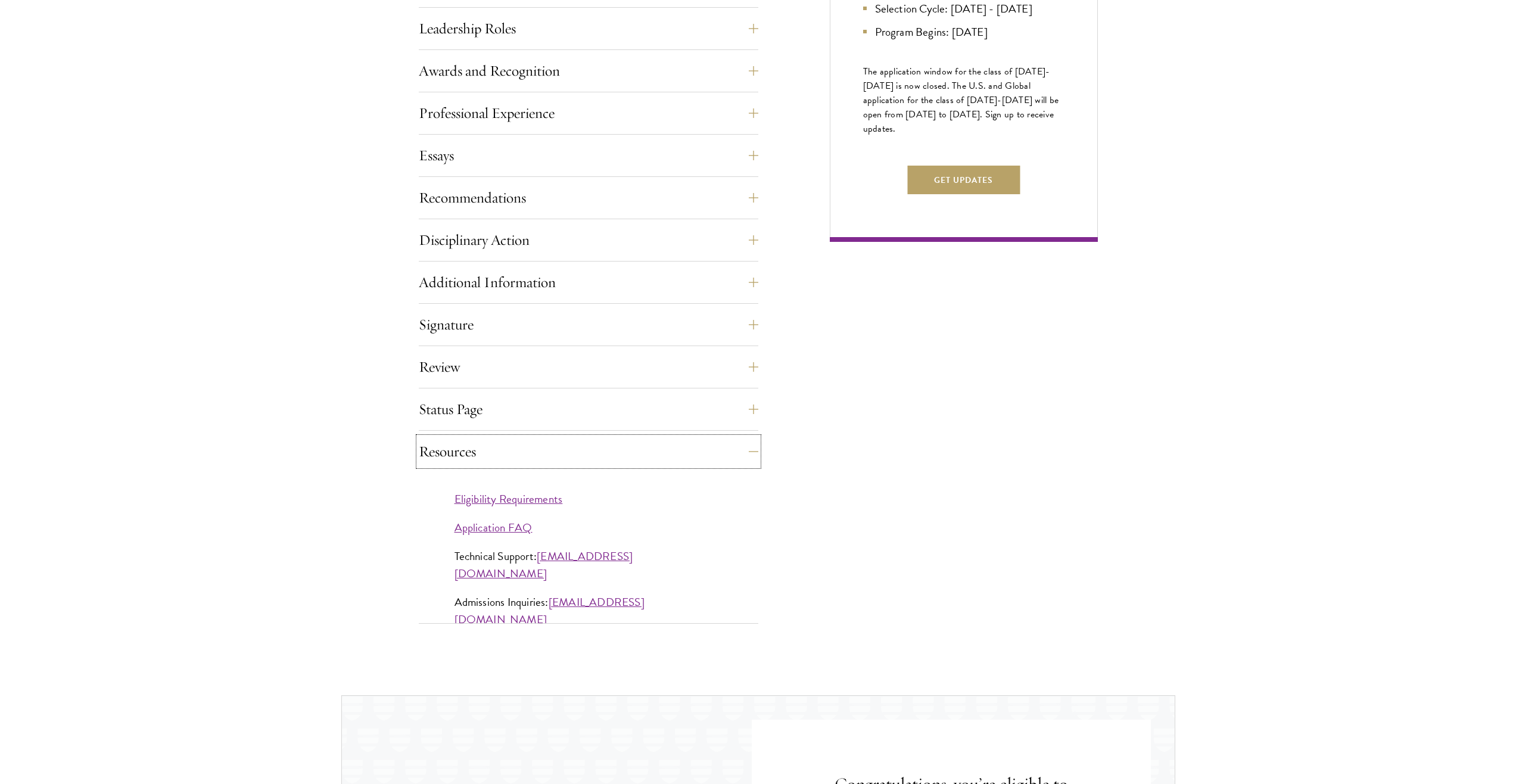
click at [499, 440] on button "Resources" at bounding box center [589, 451] width 340 height 29
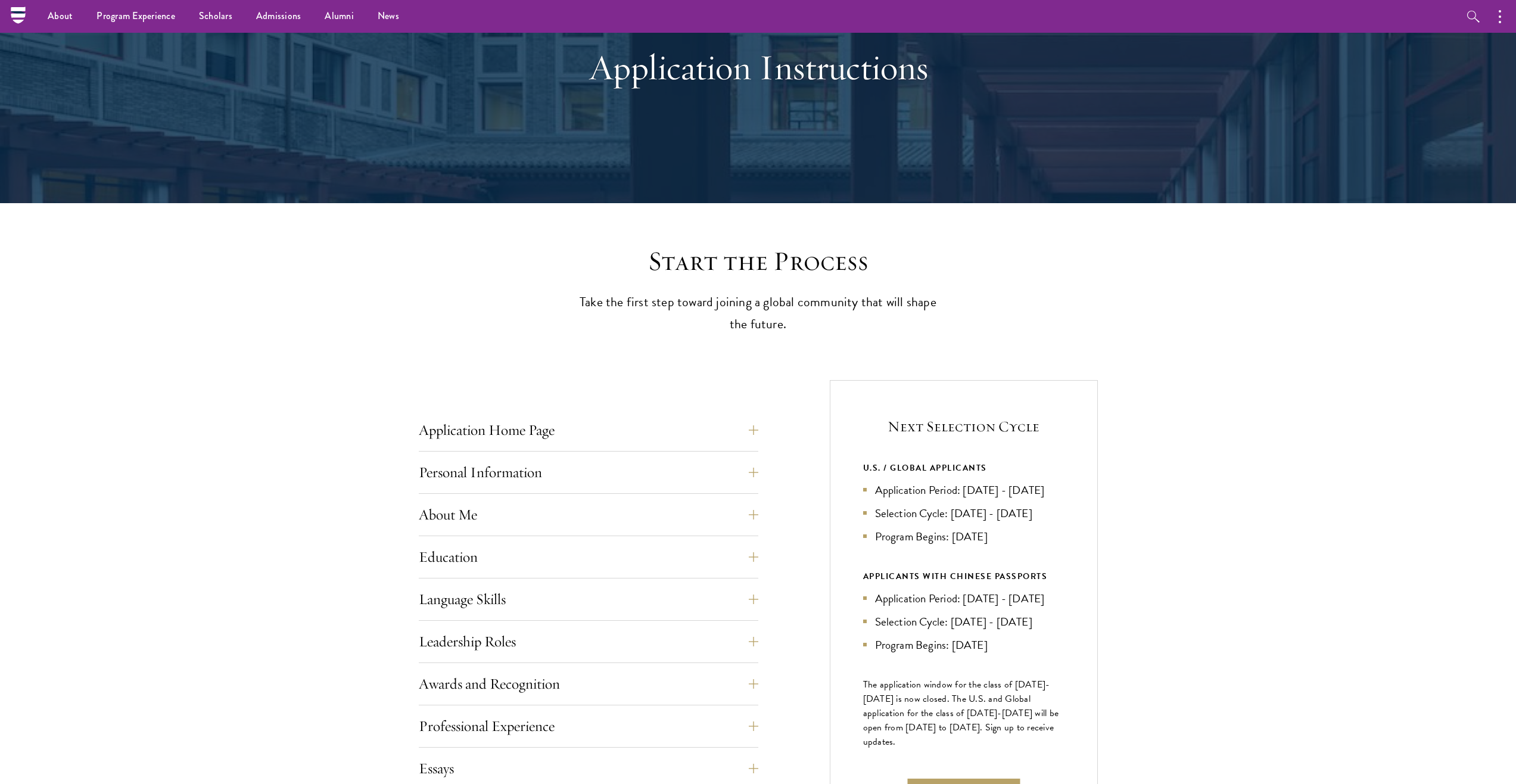
scroll to position [0, 0]
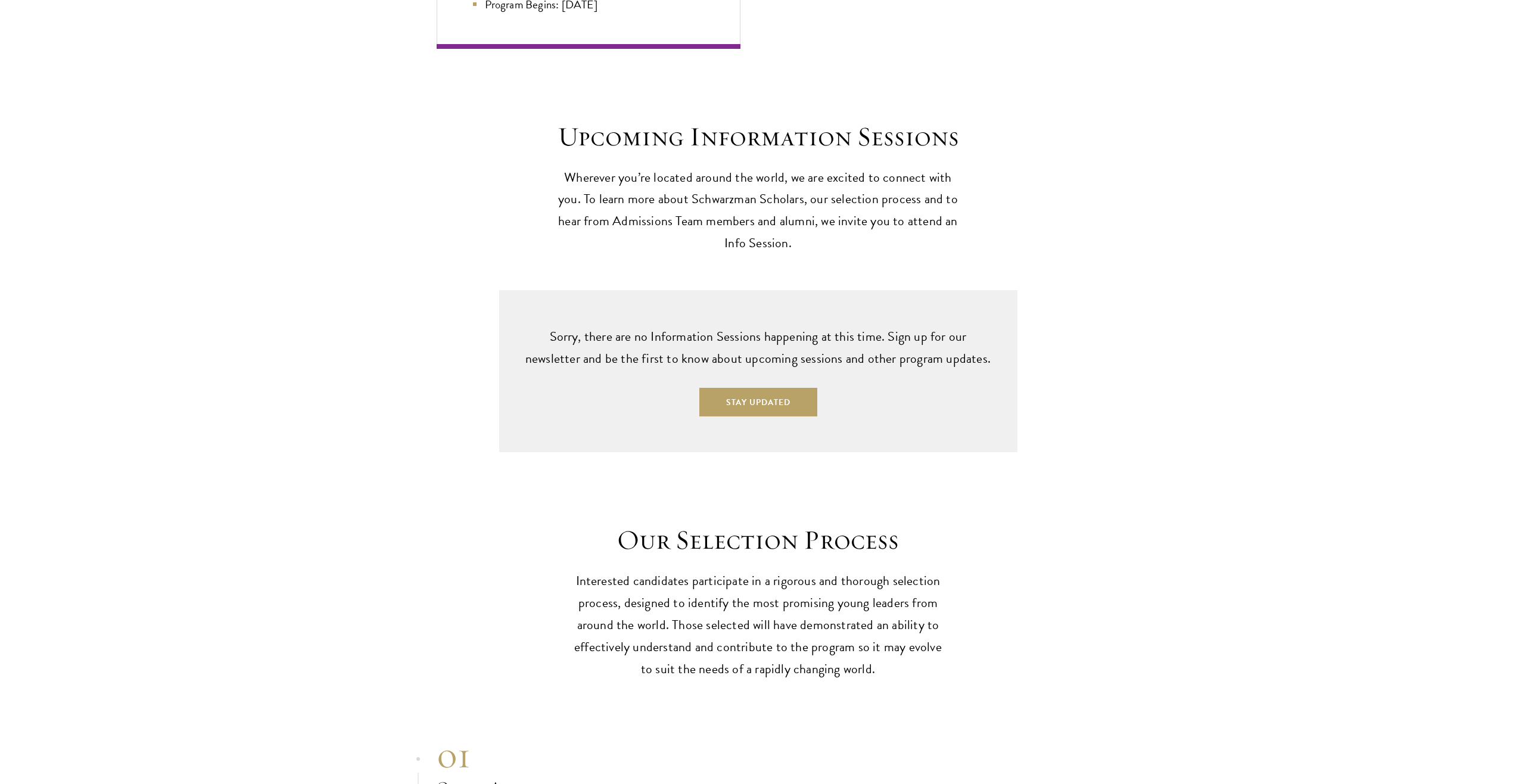
scroll to position [2859, 0]
